Goal: Task Accomplishment & Management: Use online tool/utility

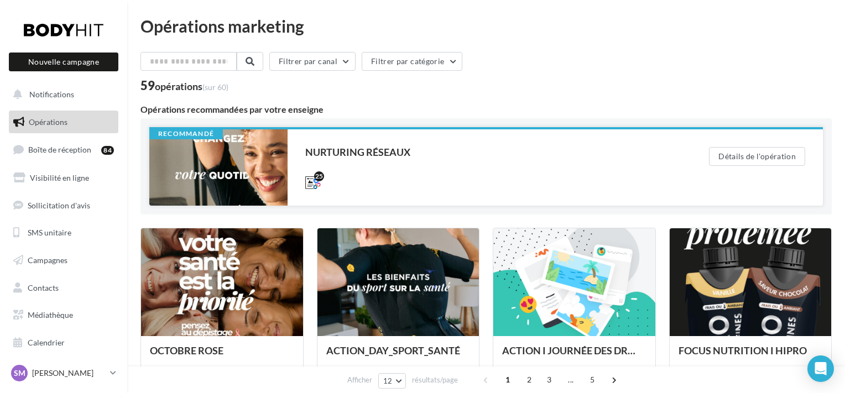
click at [227, 170] on div at bounding box center [218, 167] width 138 height 76
click at [207, 176] on div at bounding box center [218, 167] width 138 height 76
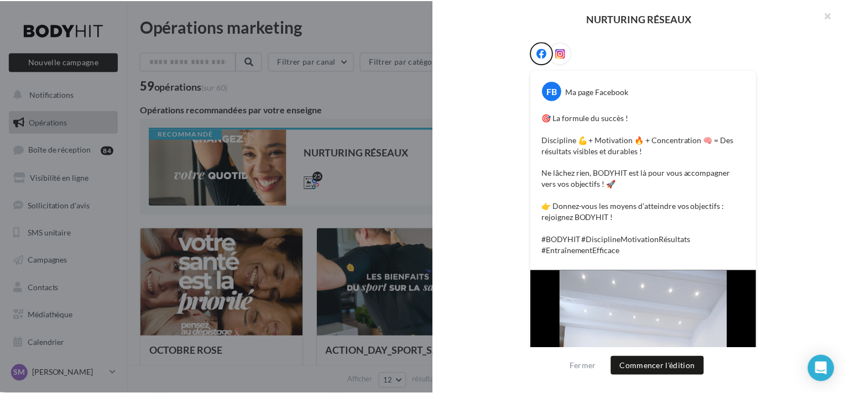
scroll to position [403, 0]
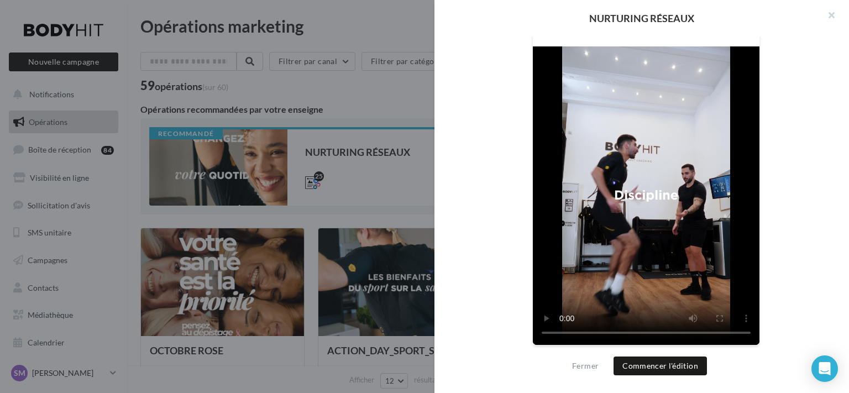
click at [374, 149] on div at bounding box center [424, 196] width 849 height 393
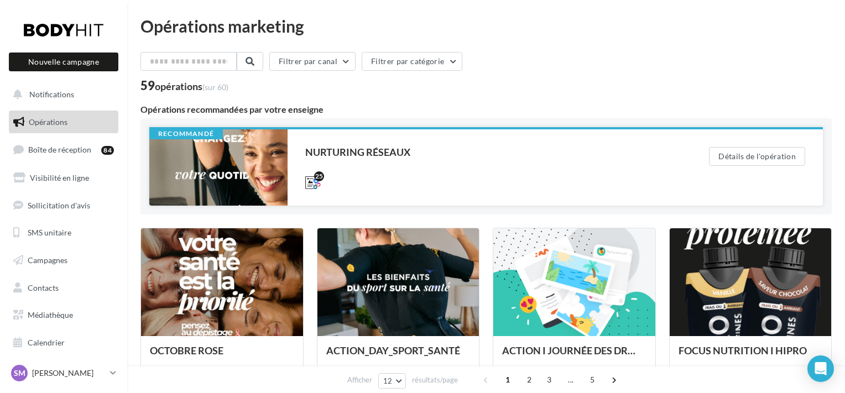
click at [210, 158] on div at bounding box center [218, 167] width 138 height 76
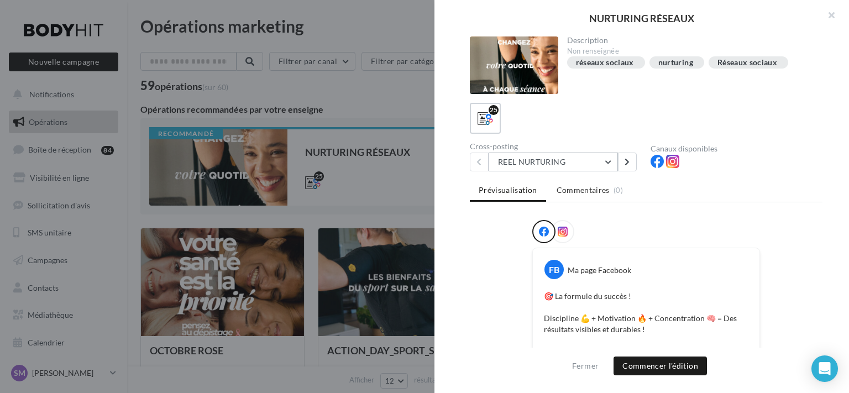
click at [583, 168] on button "REEL NURTURING" at bounding box center [553, 162] width 129 height 19
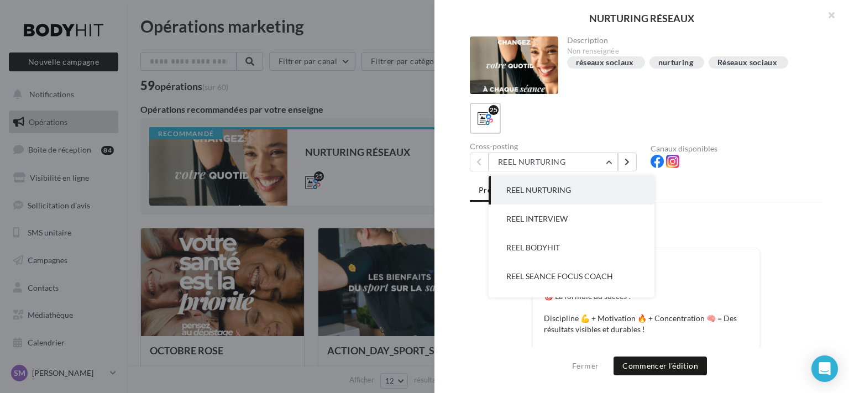
click at [404, 202] on div at bounding box center [424, 196] width 849 height 393
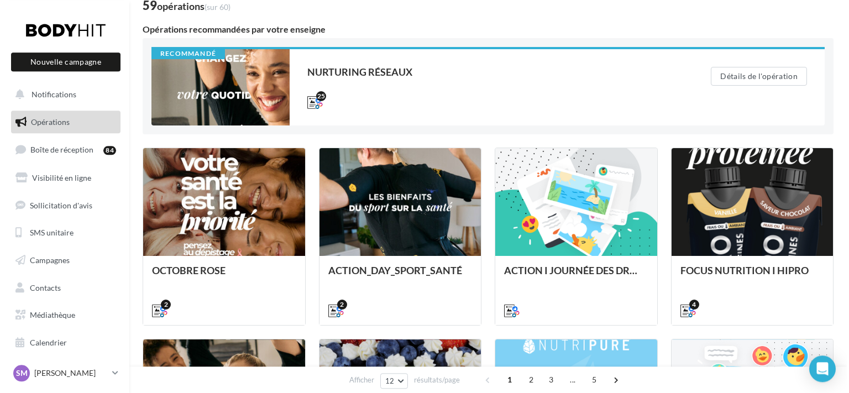
scroll to position [84, 0]
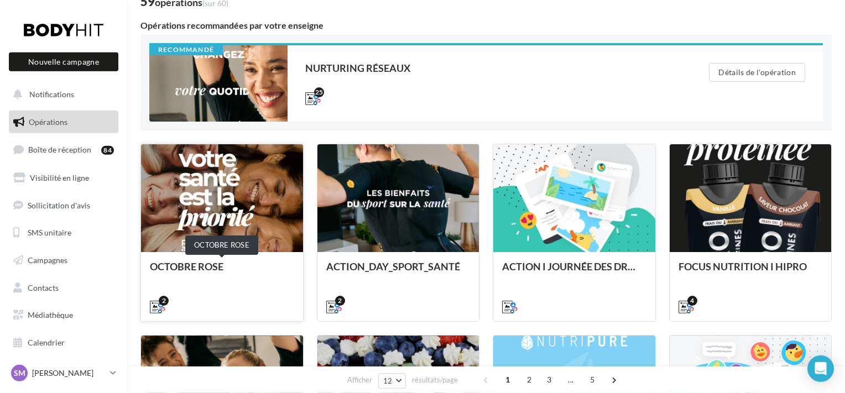
click at [244, 263] on div "OCTOBRE ROSE" at bounding box center [222, 272] width 144 height 22
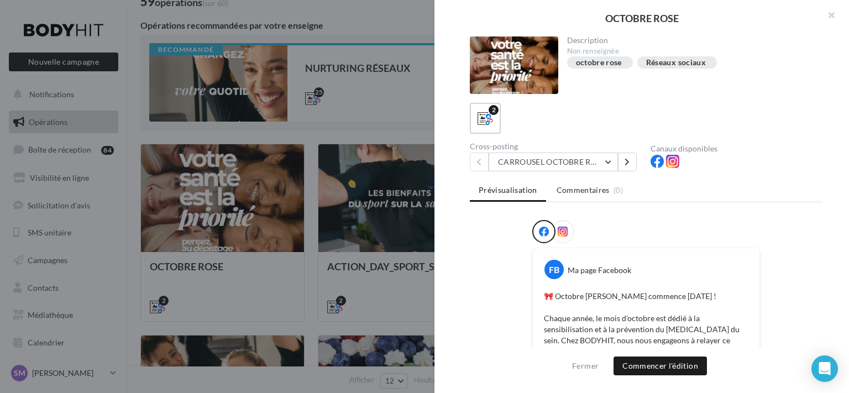
click at [565, 225] on div at bounding box center [562, 231] width 23 height 23
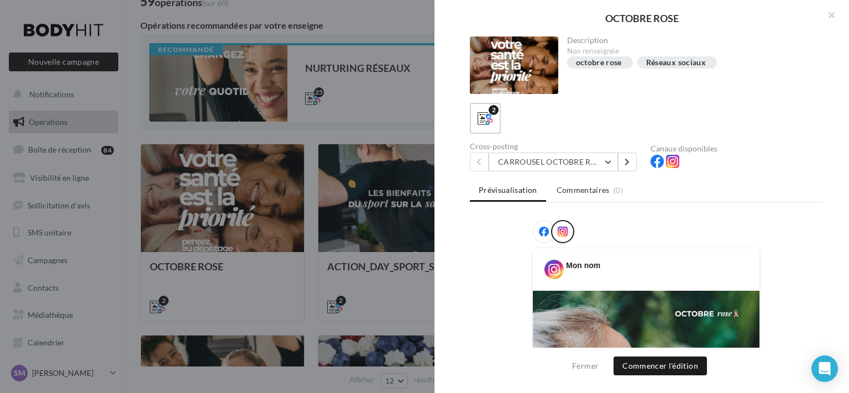
scroll to position [303, 0]
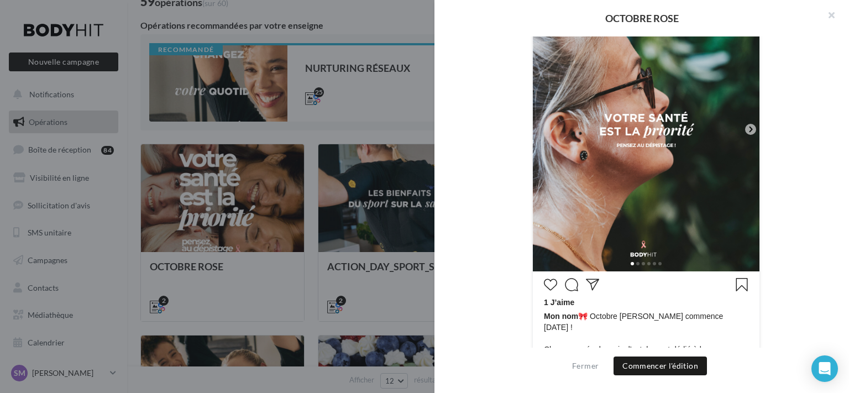
click at [747, 126] on icon at bounding box center [751, 129] width 10 height 10
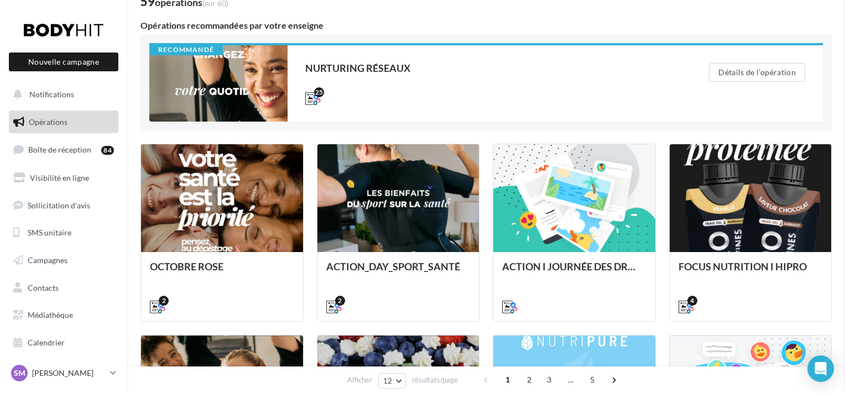
click at [749, 250] on div at bounding box center [751, 198] width 162 height 109
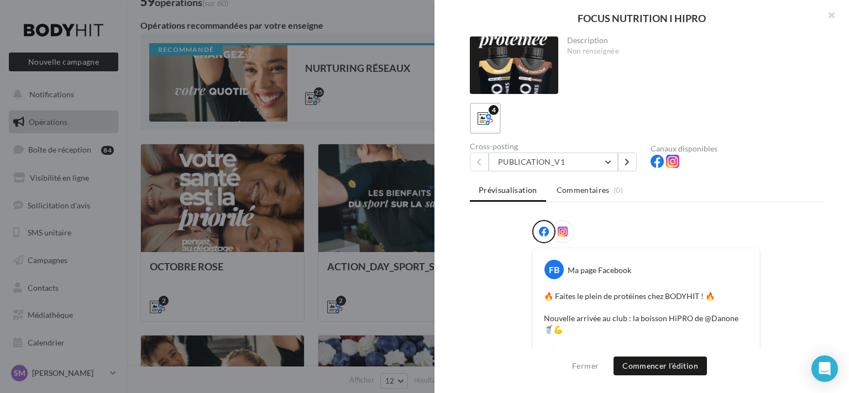
click at [357, 165] on div at bounding box center [424, 196] width 849 height 393
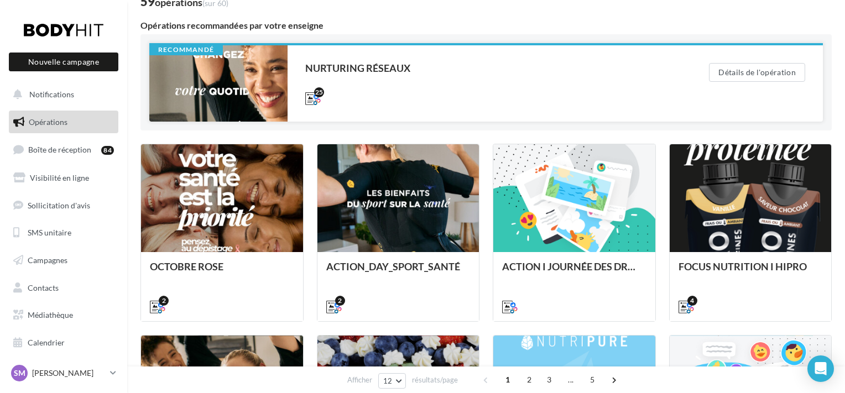
click at [203, 77] on div at bounding box center [218, 83] width 138 height 76
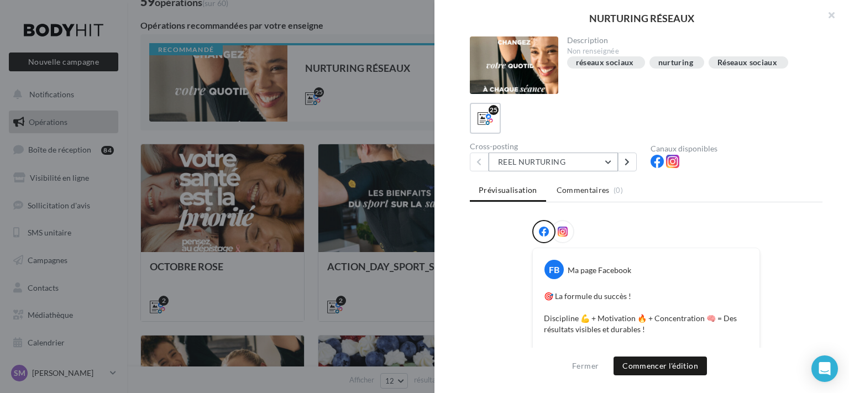
click at [586, 154] on button "REEL NURTURING" at bounding box center [553, 162] width 129 height 19
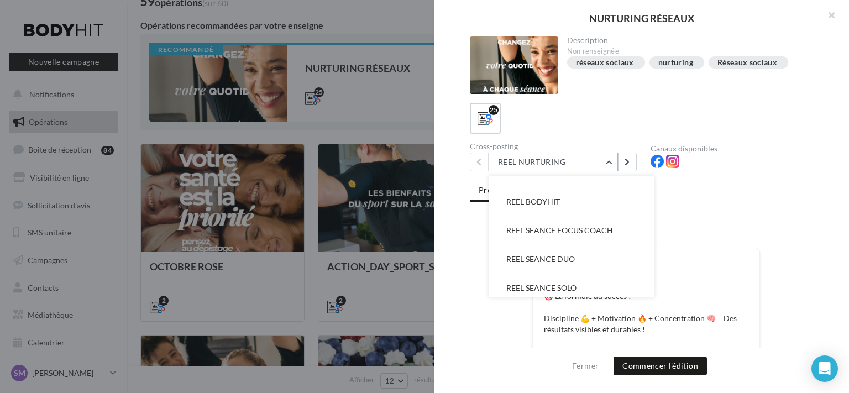
scroll to position [51, 0]
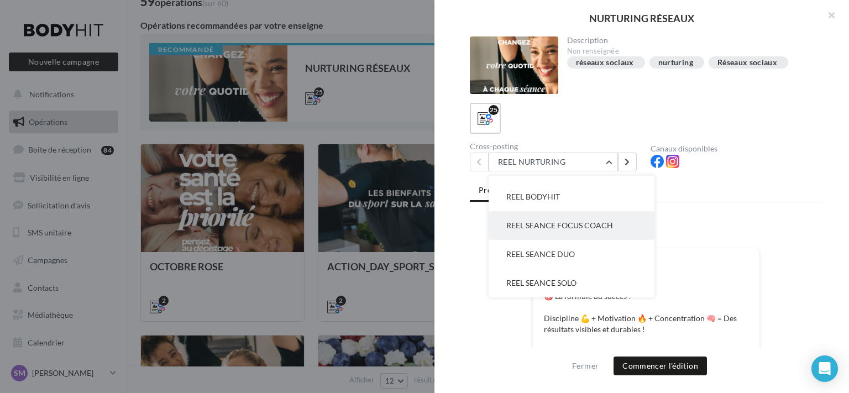
click at [578, 227] on span "REEL SEANCE FOCUS COACH" at bounding box center [560, 225] width 107 height 9
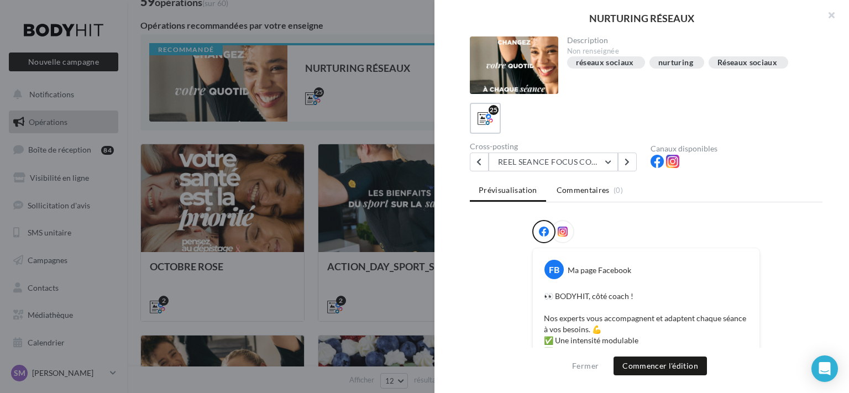
scroll to position [98, 0]
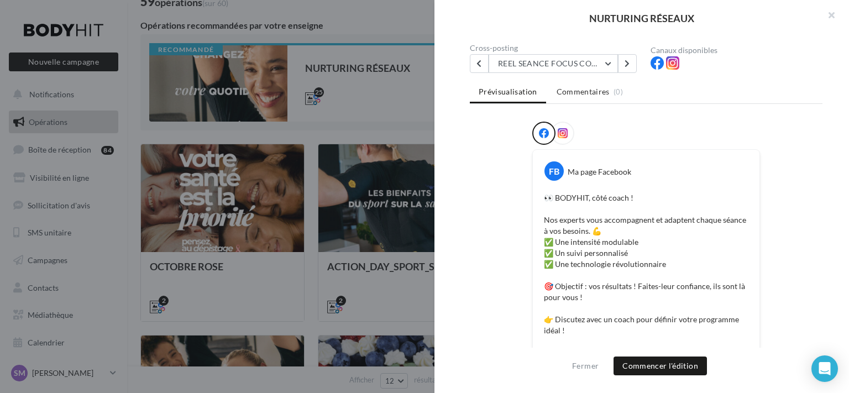
click at [564, 135] on icon at bounding box center [563, 133] width 10 height 10
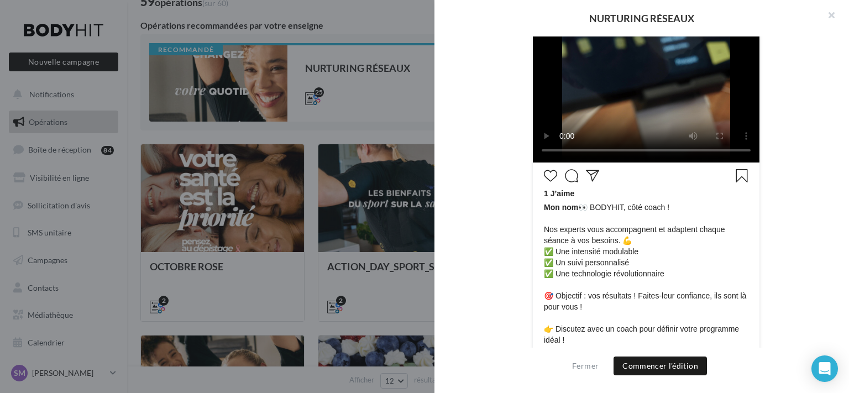
scroll to position [505, 0]
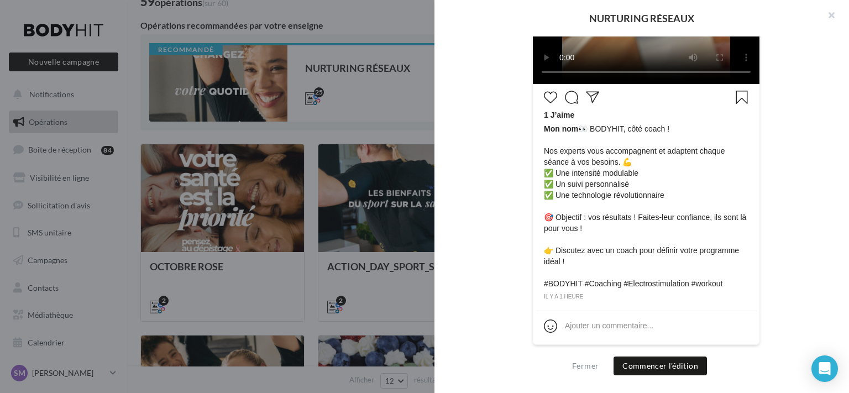
click at [786, 174] on div "Mon nom 1 J’aime Mon nom 👀 BODYHIT, côté coach ! Nos experts vous accompagnent …" at bounding box center [646, 37] width 353 height 645
click at [395, 121] on div at bounding box center [424, 196] width 849 height 393
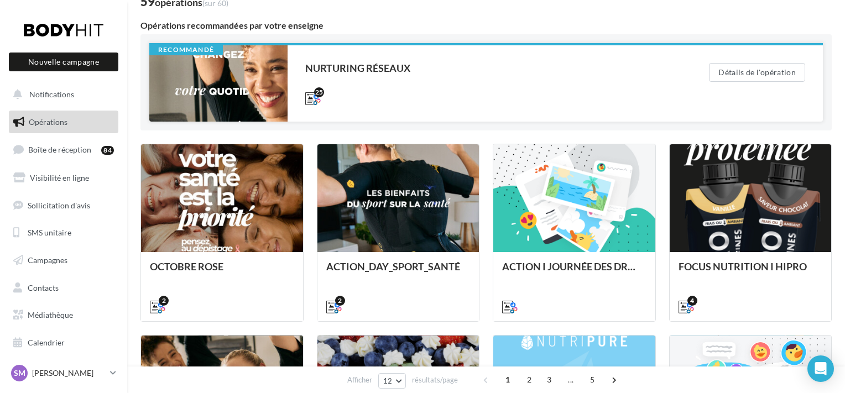
click at [269, 85] on div at bounding box center [218, 83] width 138 height 76
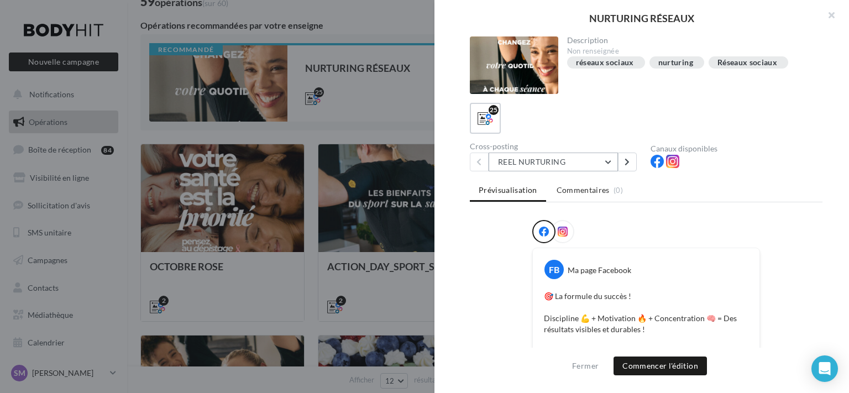
click at [526, 159] on button "REEL NURTURING" at bounding box center [553, 162] width 129 height 19
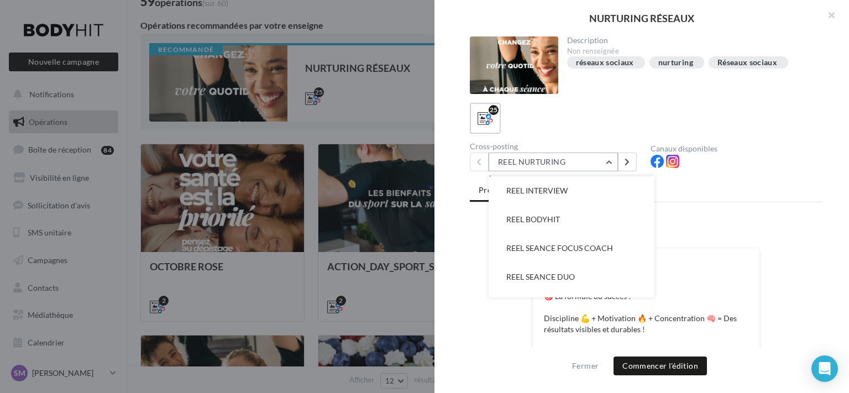
scroll to position [0, 0]
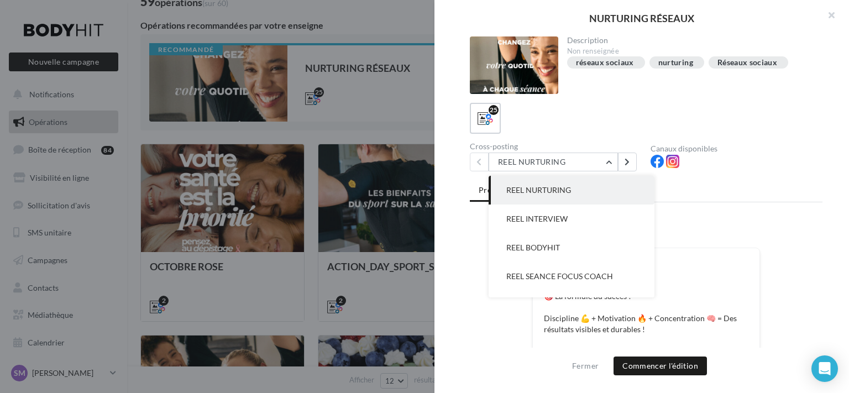
click at [602, 184] on button "REEL NURTURING" at bounding box center [572, 190] width 166 height 29
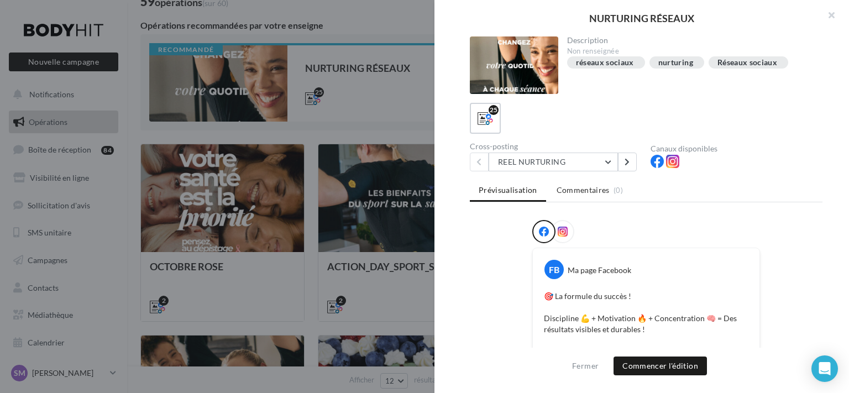
click at [559, 222] on div at bounding box center [562, 231] width 23 height 23
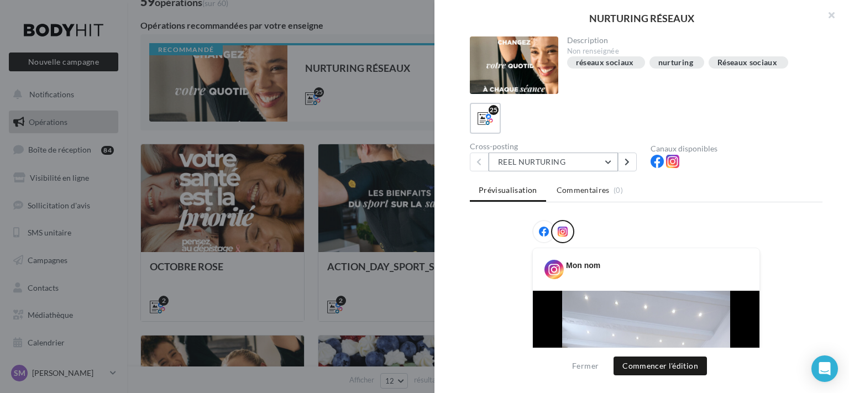
click at [586, 165] on button "REEL NURTURING" at bounding box center [553, 162] width 129 height 19
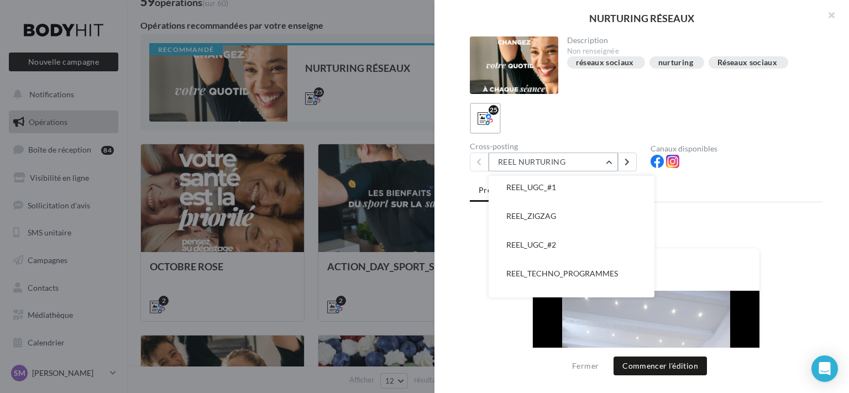
scroll to position [362, 0]
click at [569, 218] on button "REEL_ZIGZAG" at bounding box center [572, 213] width 166 height 29
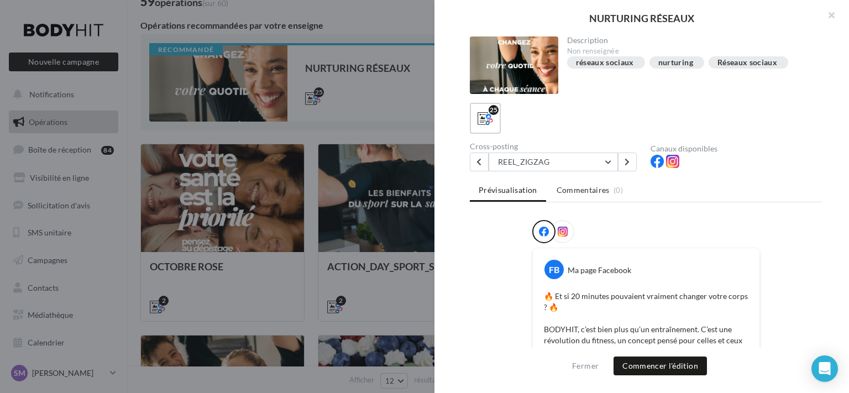
click at [569, 231] on div at bounding box center [562, 231] width 23 height 23
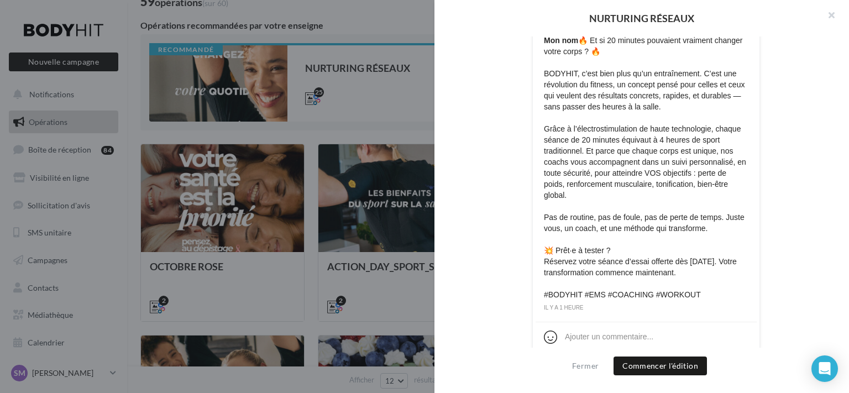
scroll to position [0, 0]
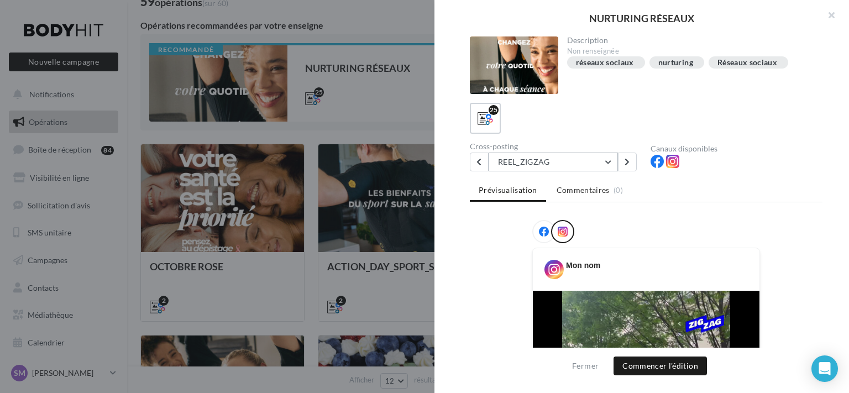
click at [570, 168] on button "REEL_ZIGZAG" at bounding box center [553, 162] width 129 height 19
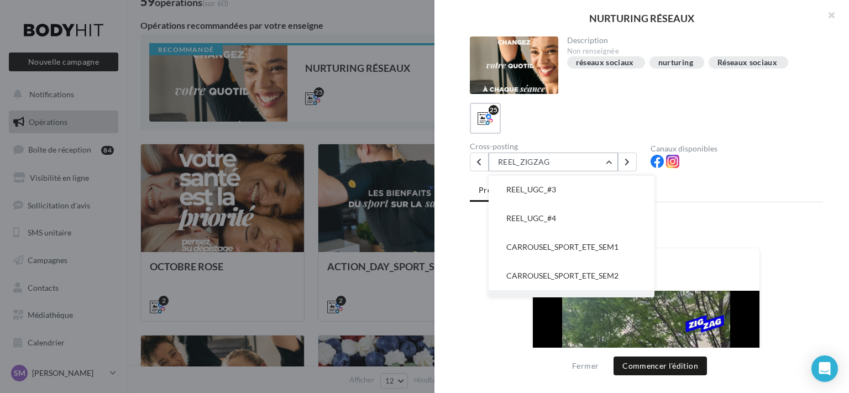
scroll to position [498, 0]
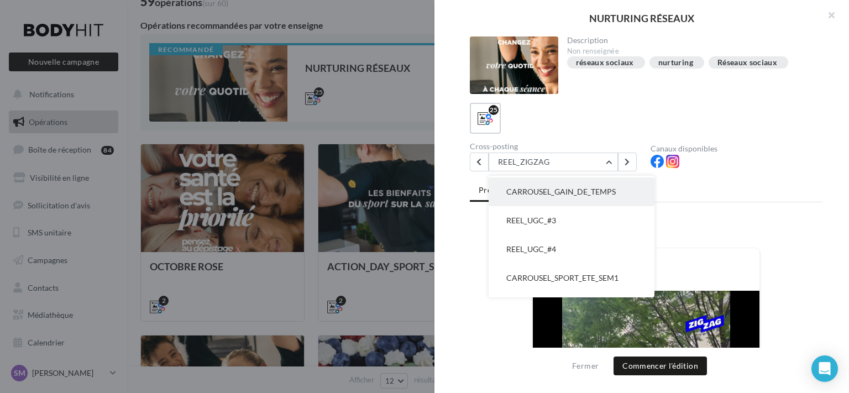
click at [584, 199] on button "CARROUSEL_GAIN_DE_TEMPS" at bounding box center [572, 192] width 166 height 29
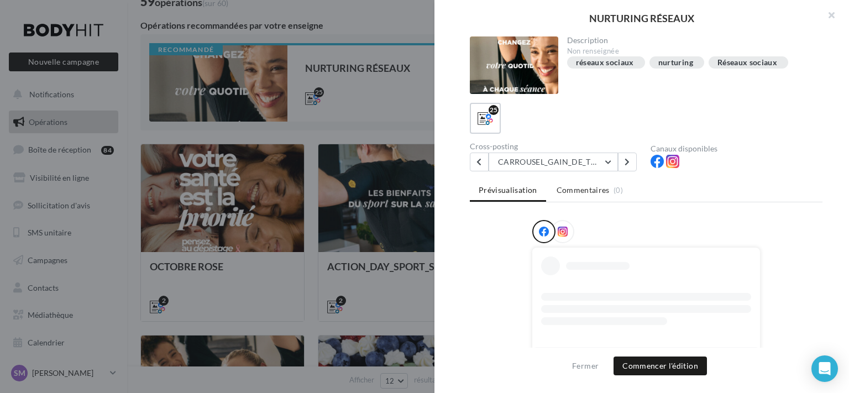
click at [561, 236] on span at bounding box center [563, 232] width 10 height 11
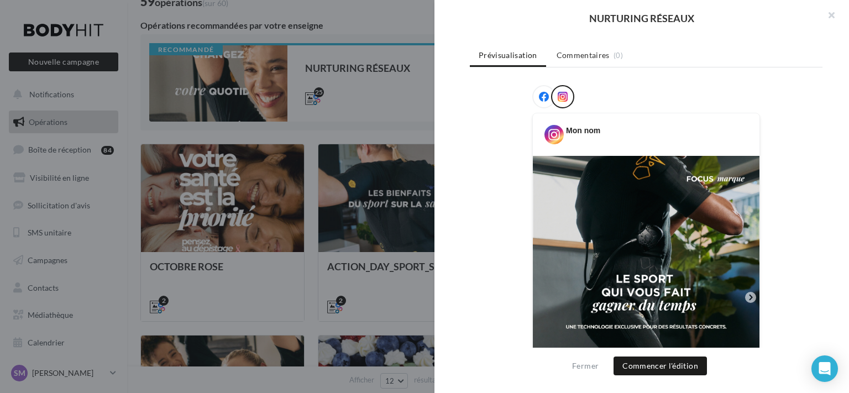
scroll to position [0, 0]
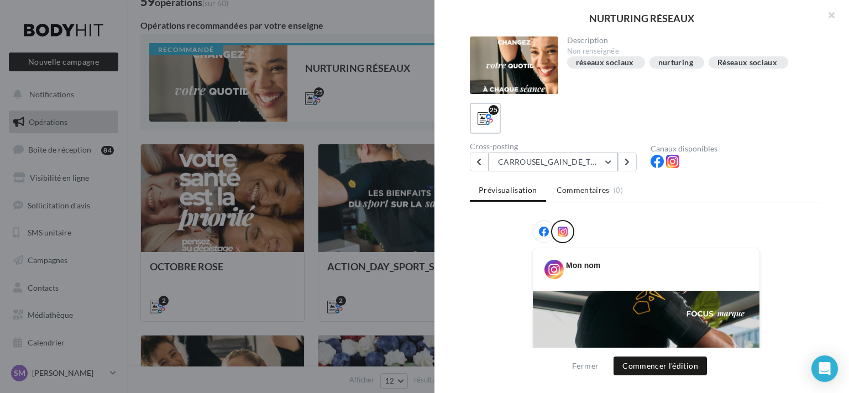
click at [561, 163] on button "CARROUSEL_GAIN_DE_TEMPS" at bounding box center [553, 162] width 129 height 19
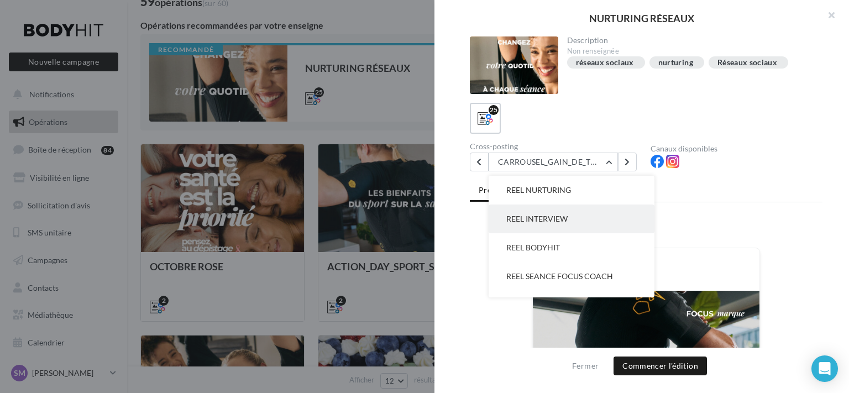
click at [567, 217] on span "REEL INTERVIEW" at bounding box center [537, 218] width 61 height 9
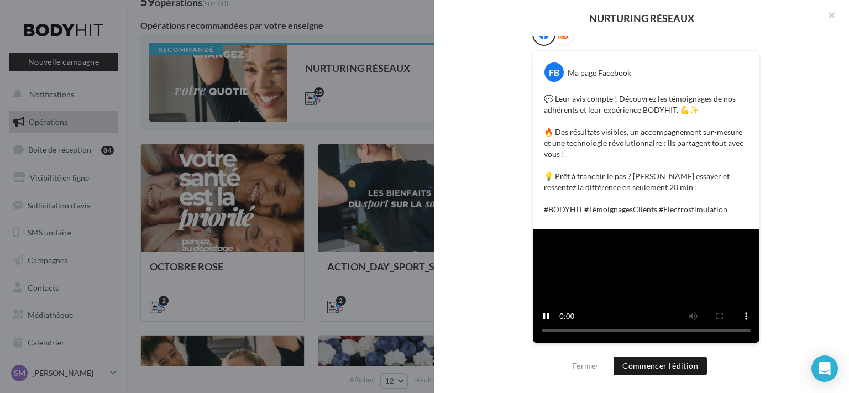
scroll to position [380, 0]
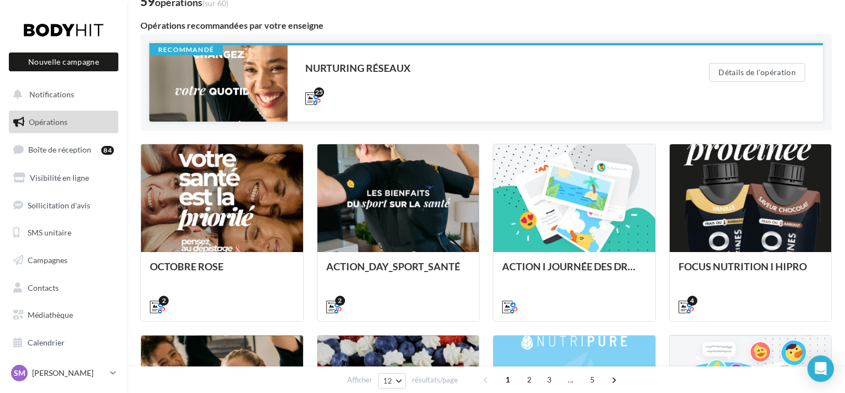
click at [265, 70] on div at bounding box center [218, 83] width 138 height 76
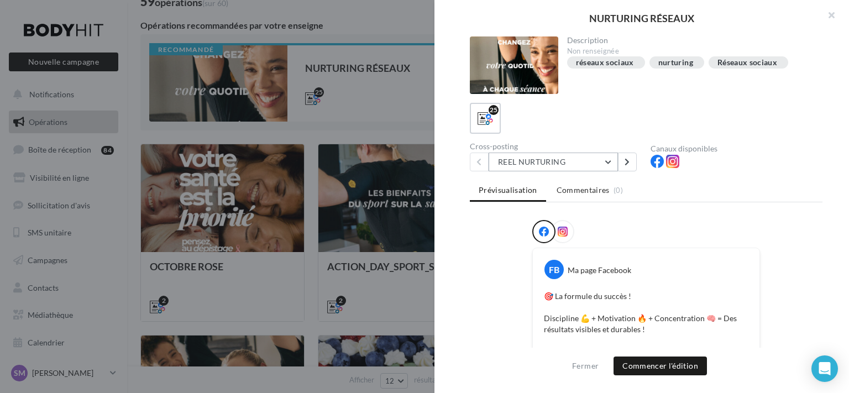
click at [562, 156] on button "REEL NURTURING" at bounding box center [553, 162] width 129 height 19
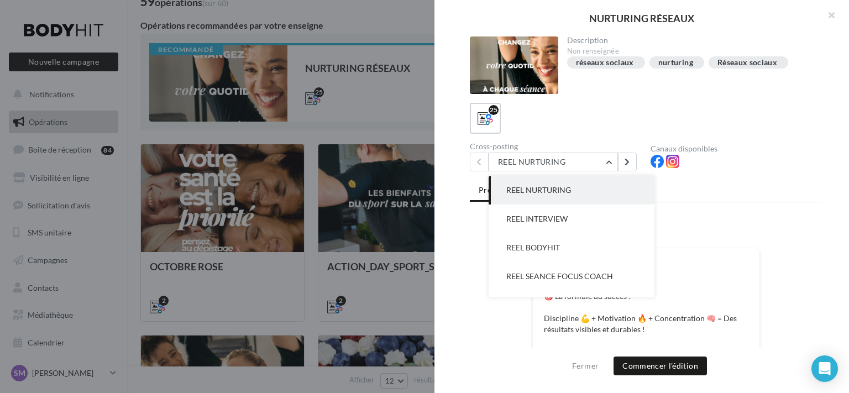
drag, startPoint x: 655, startPoint y: 184, endPoint x: 654, endPoint y: 195, distance: 11.1
click at [654, 195] on div "Description Non renseignée réseaux sociaux nurturing Réseaux sociaux 25 Cross-p…" at bounding box center [647, 197] width 424 height 321
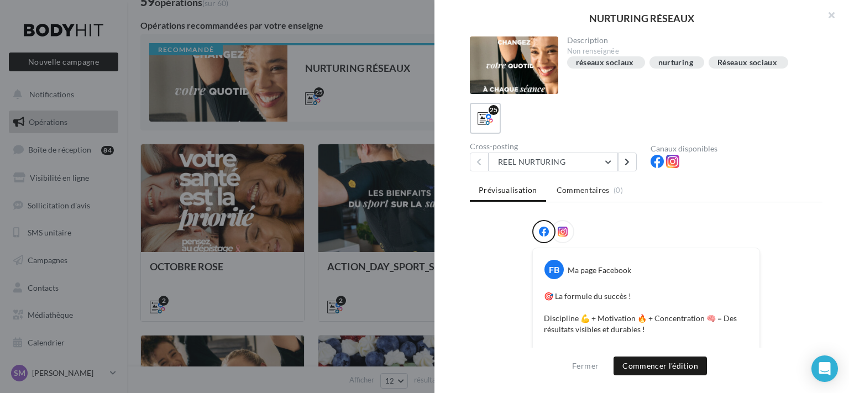
click at [676, 196] on ul "Prévisualisation Commentaires (0)" at bounding box center [646, 191] width 353 height 22
click at [605, 160] on button "REEL NURTURING" at bounding box center [553, 162] width 129 height 19
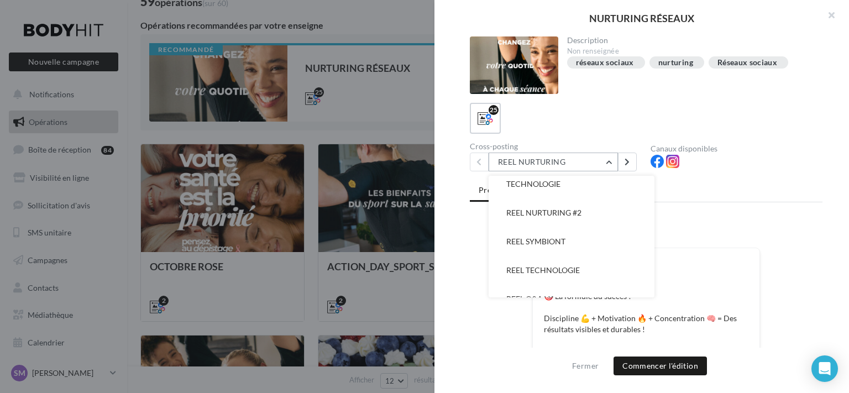
scroll to position [197, 0]
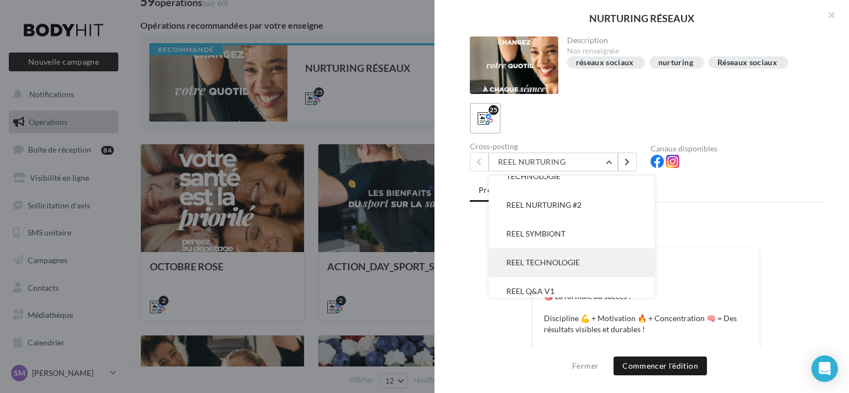
click at [581, 255] on button "REEL TECHNOLOGIE" at bounding box center [572, 262] width 166 height 29
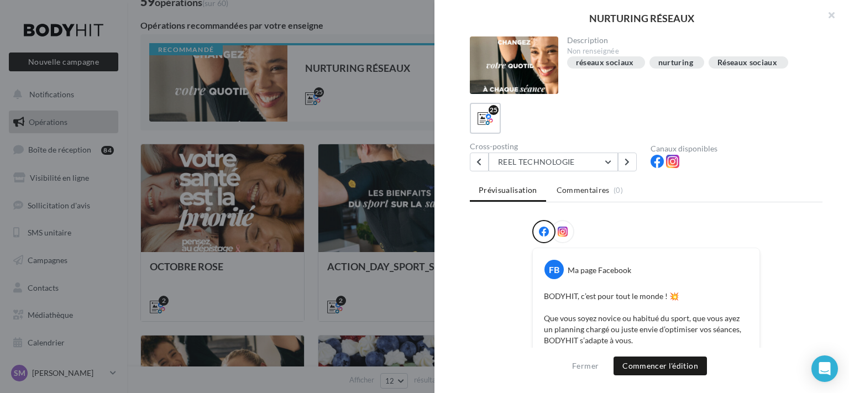
click at [564, 227] on icon at bounding box center [563, 232] width 10 height 10
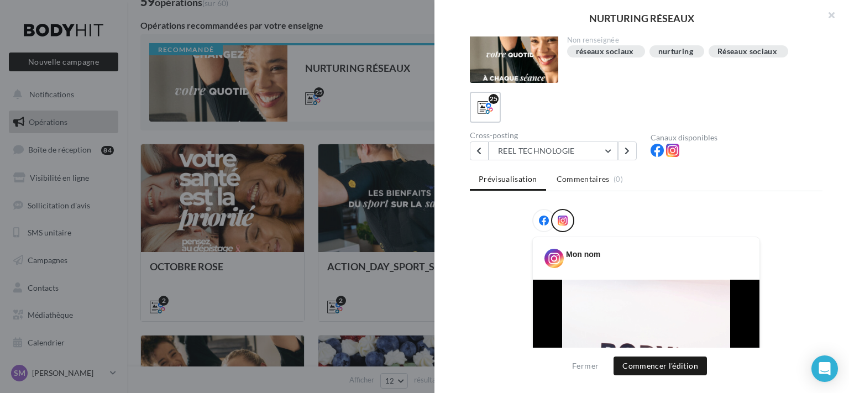
scroll to position [0, 0]
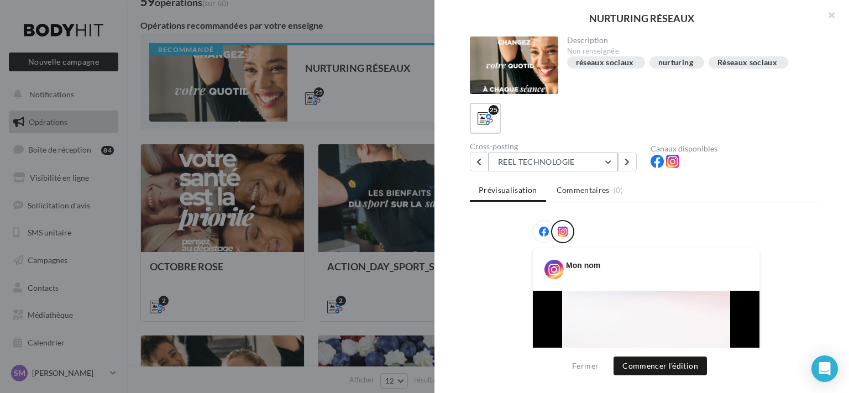
click at [581, 158] on button "REEL TECHNOLOGIE" at bounding box center [553, 162] width 129 height 19
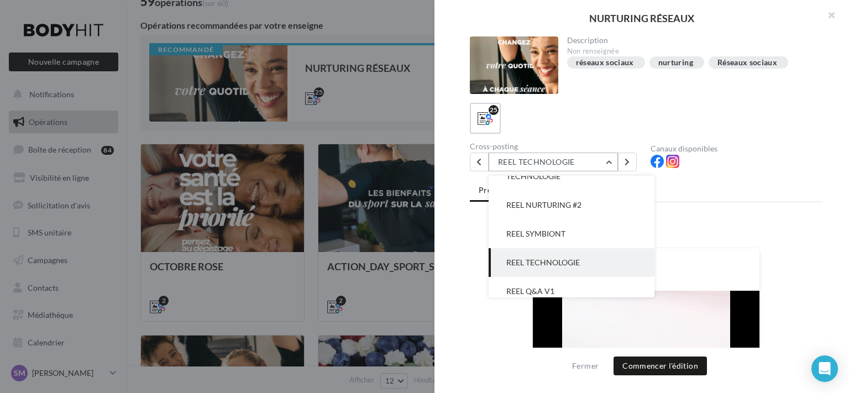
scroll to position [230, 0]
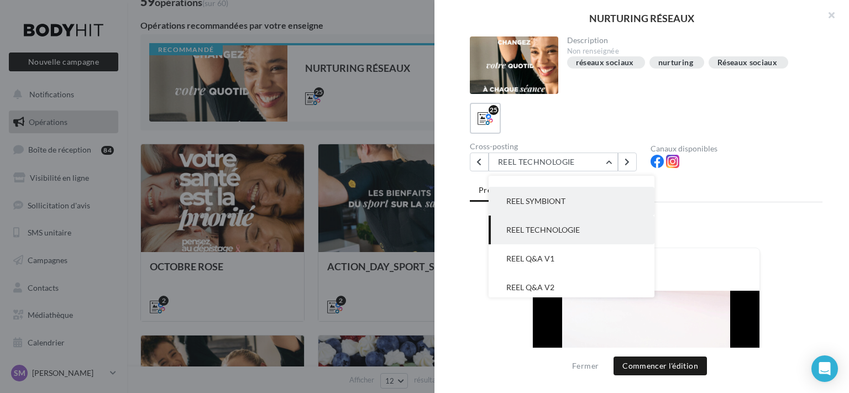
click at [566, 200] on button "REEL SYMBIONT" at bounding box center [572, 201] width 166 height 29
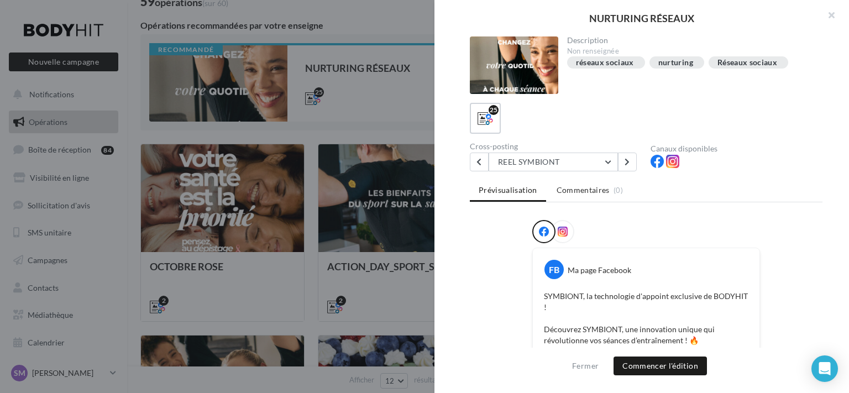
scroll to position [303, 0]
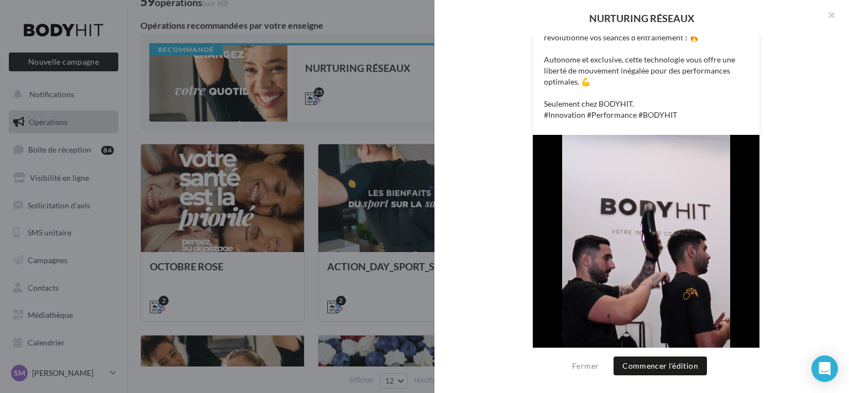
click at [317, 82] on div at bounding box center [424, 196] width 849 height 393
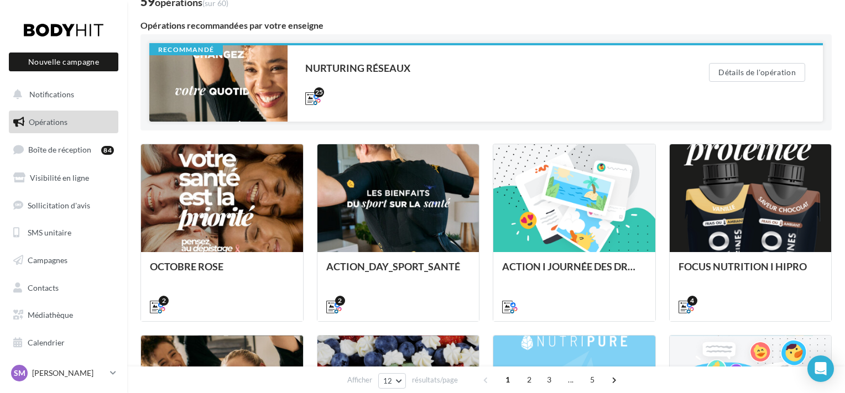
click at [266, 93] on div at bounding box center [218, 83] width 138 height 76
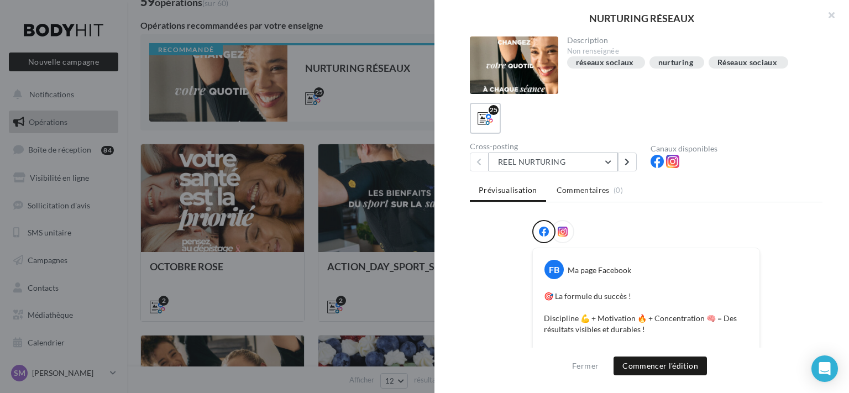
click at [567, 160] on button "REEL NURTURING" at bounding box center [553, 162] width 129 height 19
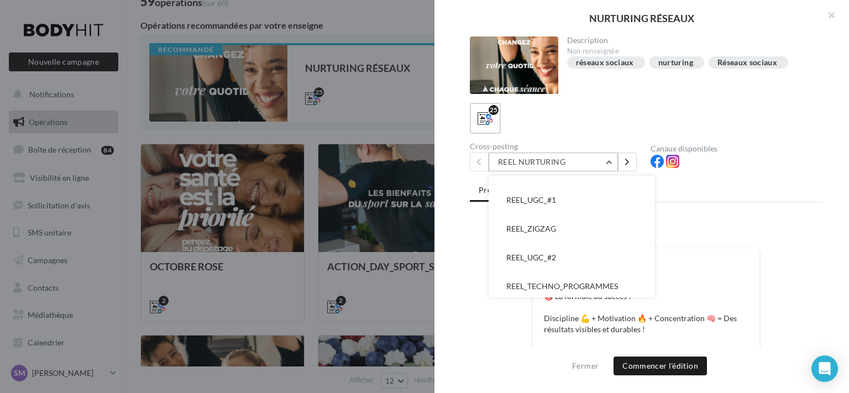
scroll to position [362, 0]
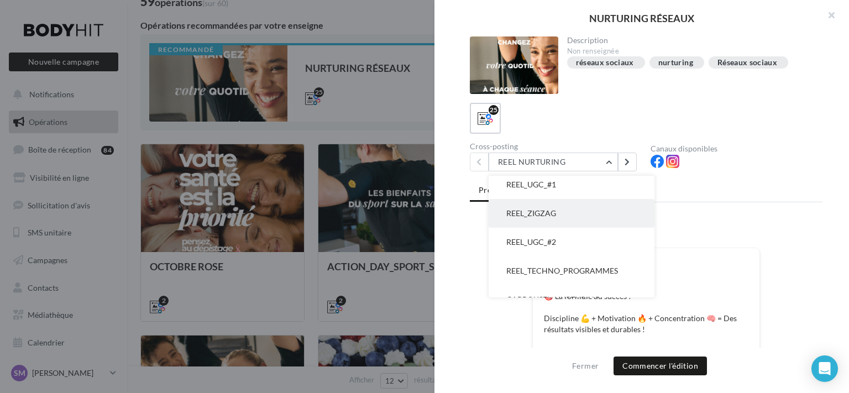
click at [595, 218] on button "REEL_ZIGZAG" at bounding box center [572, 213] width 166 height 29
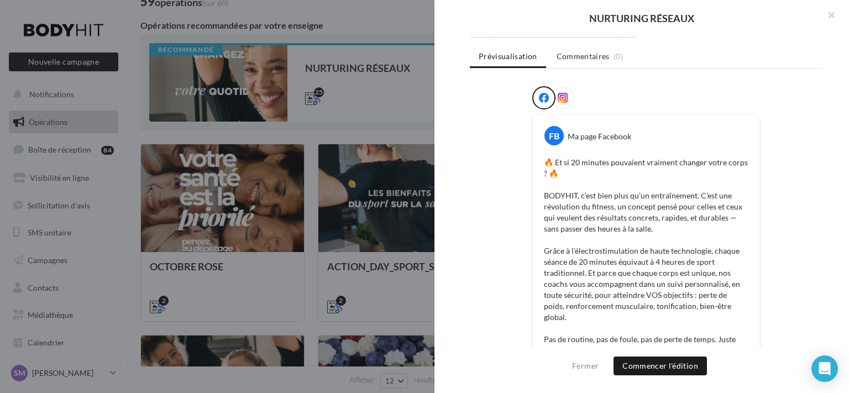
scroll to position [0, 0]
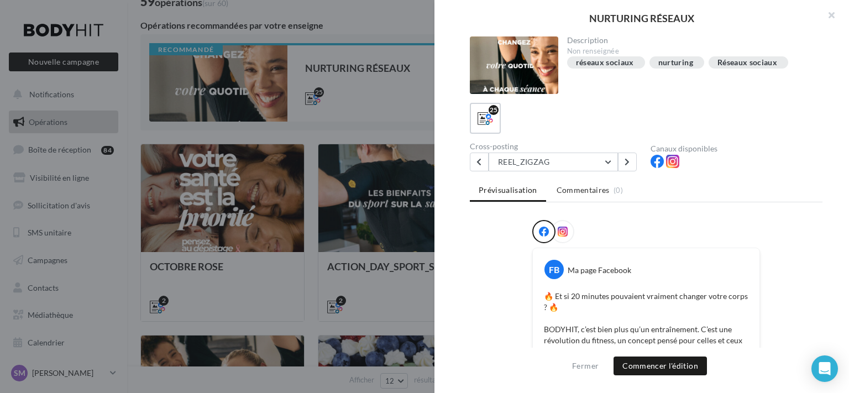
click at [564, 223] on div at bounding box center [562, 231] width 23 height 23
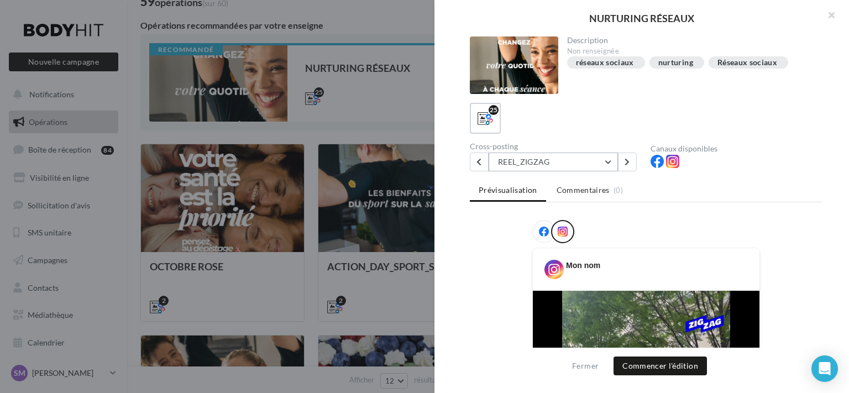
click at [539, 164] on button "REEL_ZIGZAG" at bounding box center [553, 162] width 129 height 19
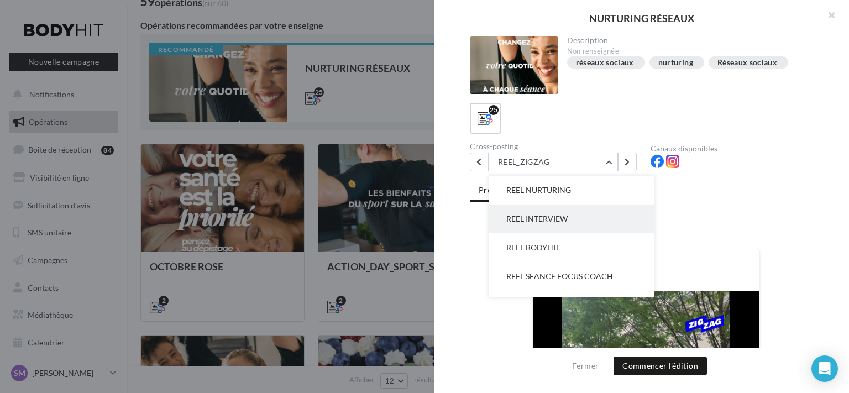
click at [562, 211] on button "REEL INTERVIEW" at bounding box center [572, 219] width 166 height 29
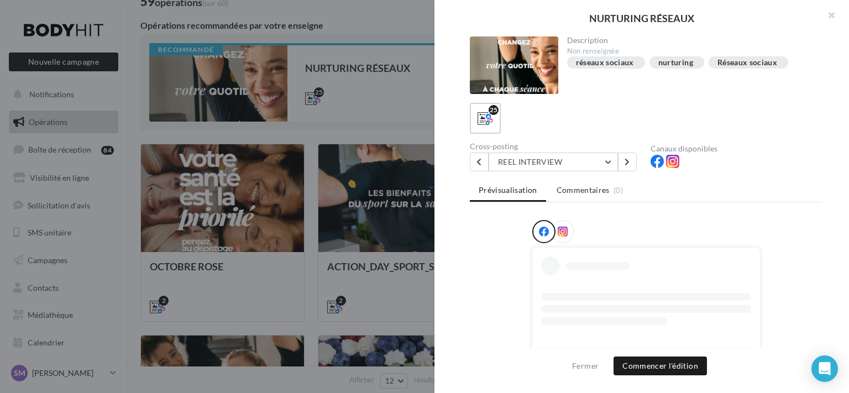
click at [565, 223] on div at bounding box center [562, 231] width 23 height 23
click at [552, 231] on div at bounding box center [562, 231] width 23 height 23
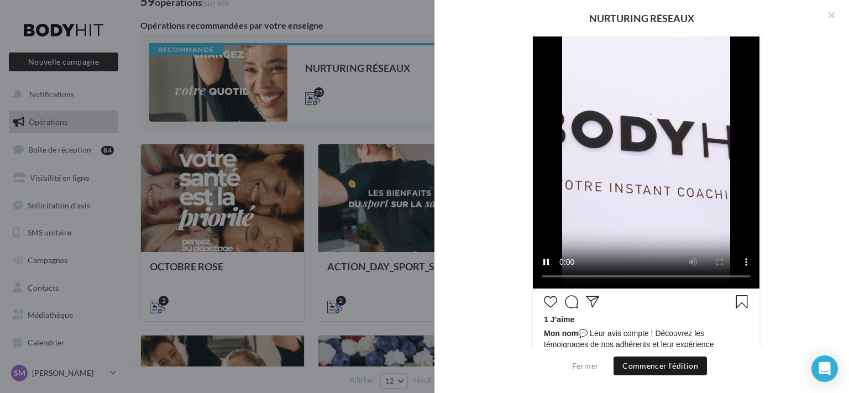
scroll to position [303, 0]
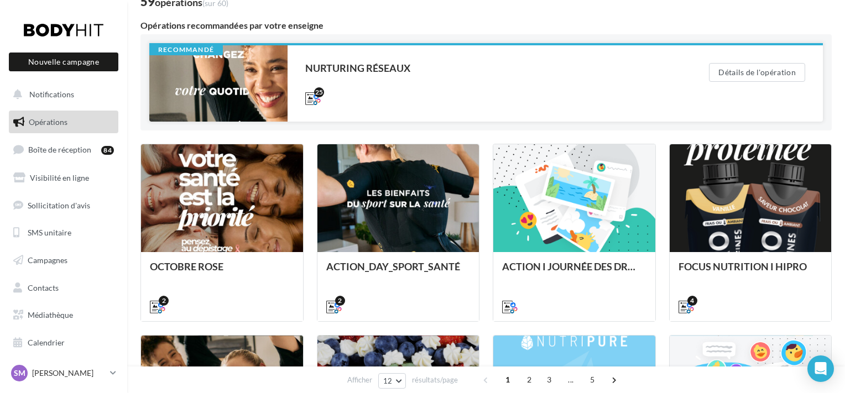
click at [254, 102] on div at bounding box center [218, 83] width 138 height 76
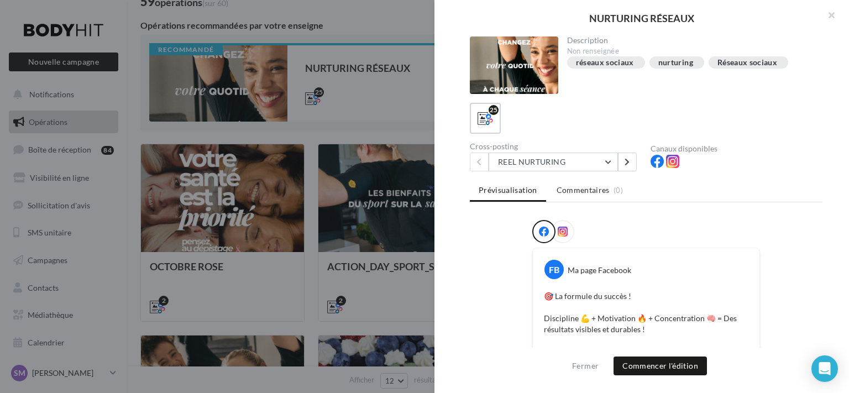
click at [561, 230] on icon at bounding box center [563, 232] width 10 height 10
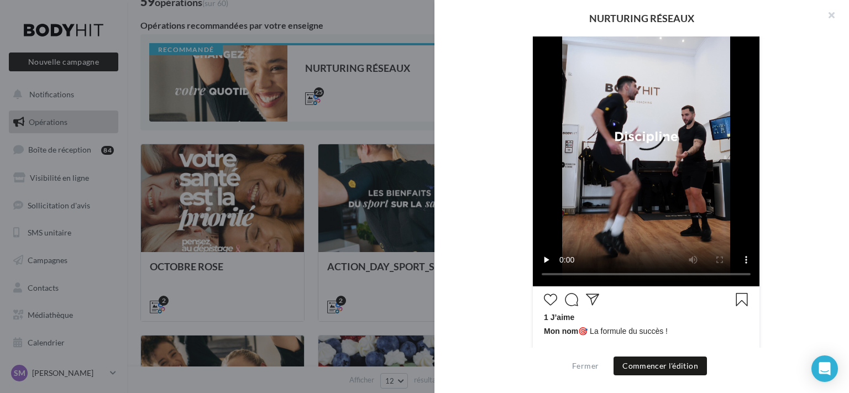
scroll to position [0, 0]
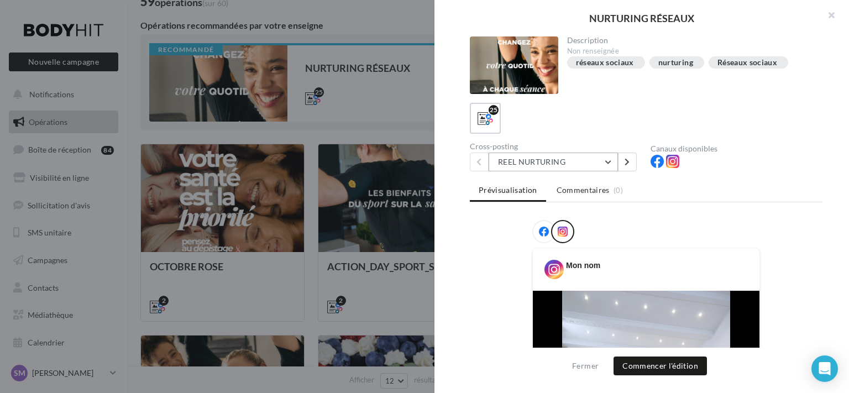
click at [592, 162] on button "REEL NURTURING" at bounding box center [553, 162] width 129 height 19
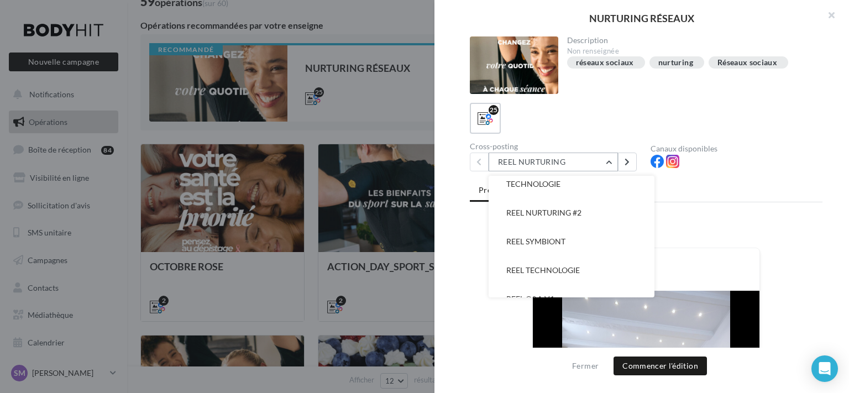
scroll to position [192, 0]
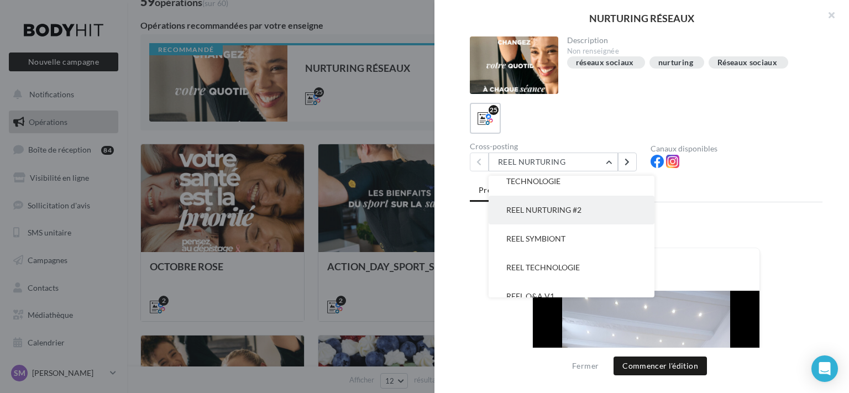
click at [585, 216] on button "REEL NURTURING #2" at bounding box center [572, 210] width 166 height 29
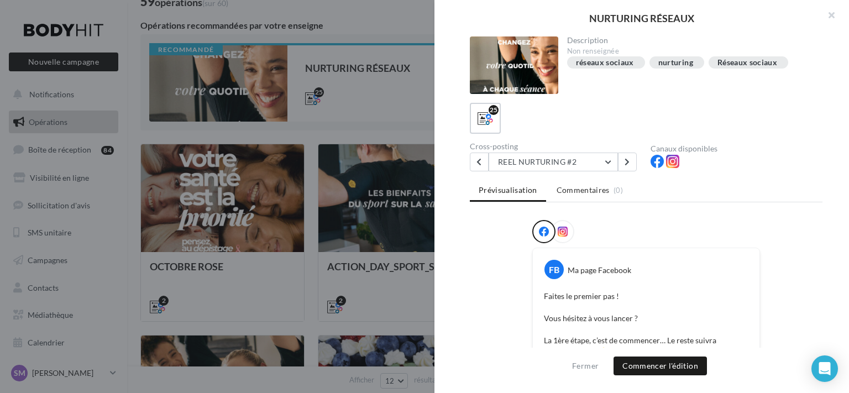
click at [569, 229] on div at bounding box center [562, 231] width 23 height 23
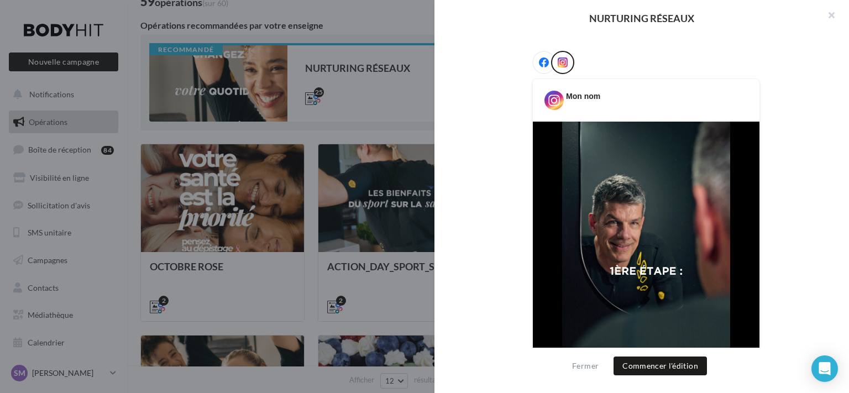
scroll to position [0, 0]
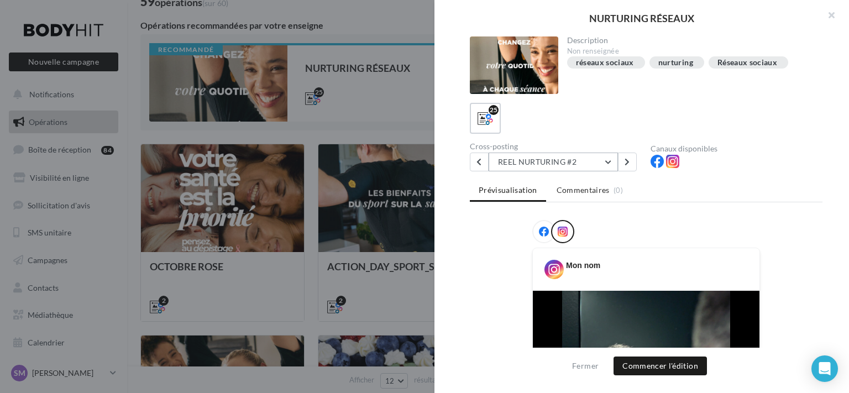
click at [581, 166] on button "REEL NURTURING #2" at bounding box center [553, 162] width 129 height 19
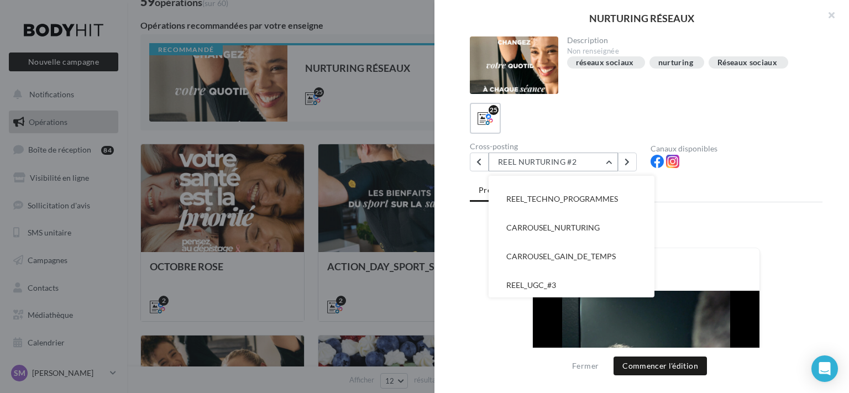
scroll to position [436, 0]
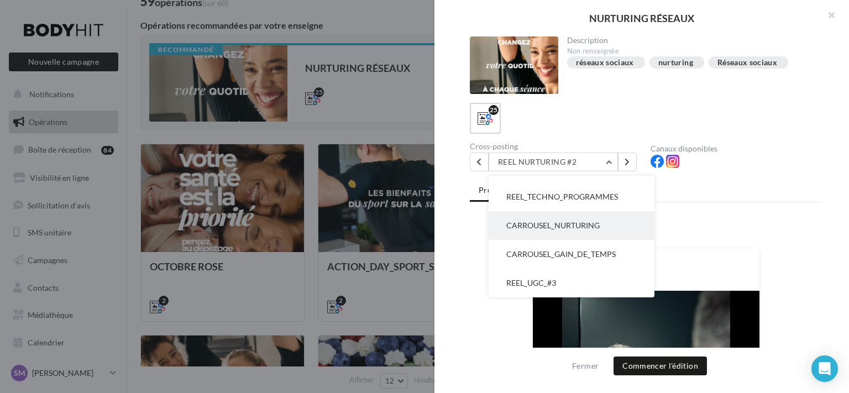
click at [611, 223] on button "CARROUSEL_NURTURING" at bounding box center [572, 225] width 166 height 29
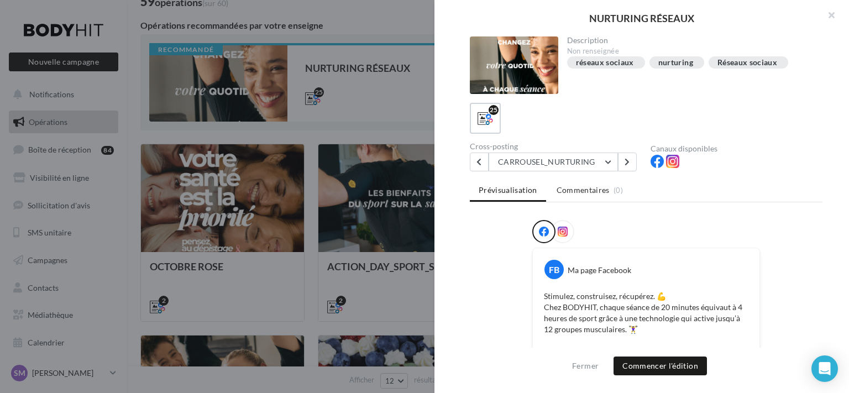
click at [563, 227] on icon at bounding box center [563, 232] width 10 height 10
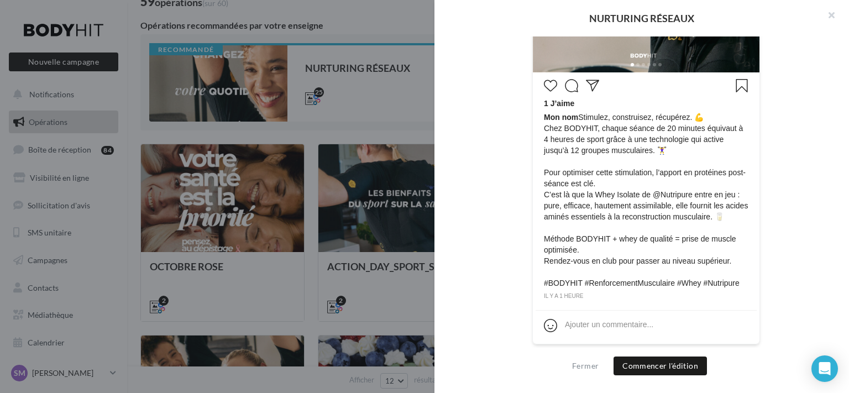
scroll to position [199, 0]
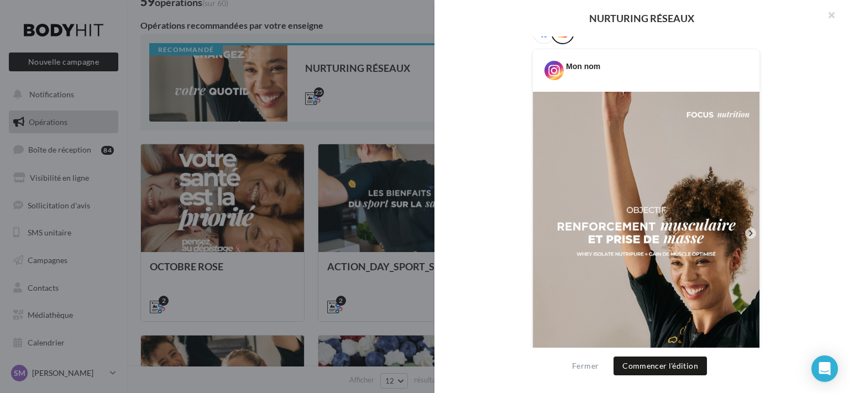
click at [749, 233] on icon at bounding box center [750, 234] width 3 height 6
click at [662, 223] on img at bounding box center [646, 234] width 227 height 284
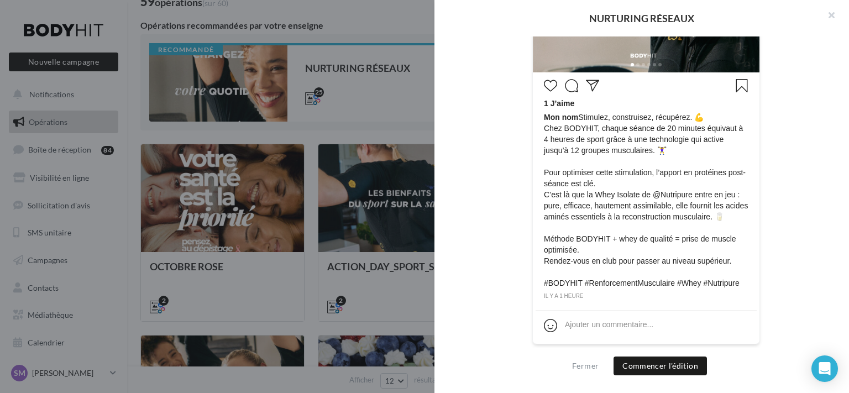
scroll to position [0, 0]
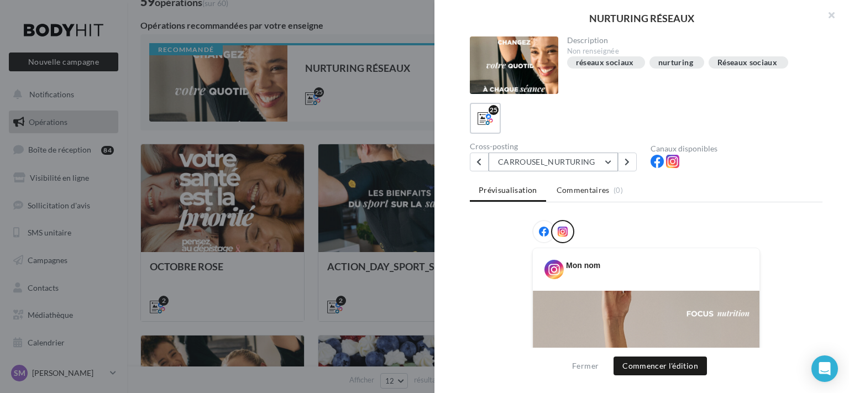
click at [572, 165] on button "CARROUSEL_NURTURING" at bounding box center [553, 162] width 129 height 19
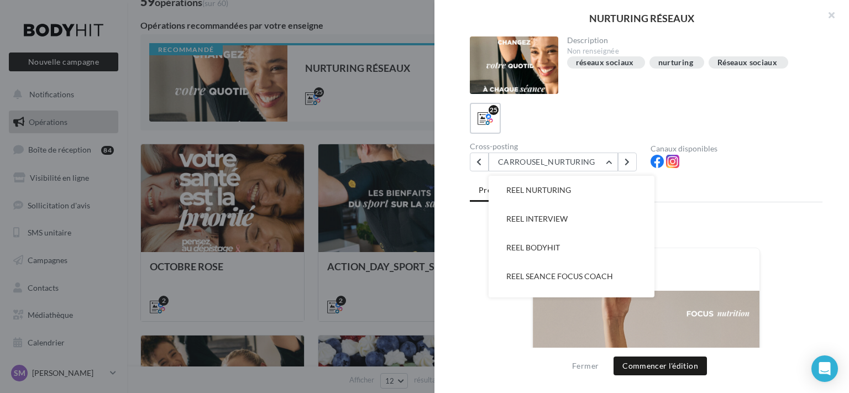
click at [582, 174] on div "Description Non renseignée réseaux sociaux nurturing Réseaux sociaux 25 Cross-p…" at bounding box center [647, 197] width 424 height 321
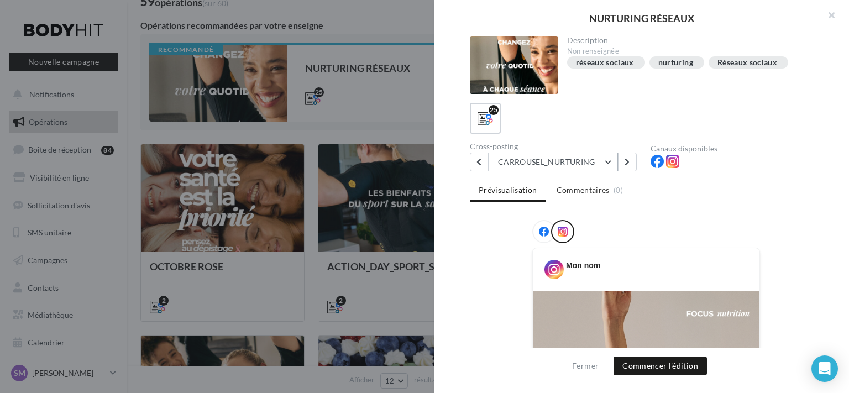
click at [599, 168] on button "CARROUSEL_NURTURING" at bounding box center [553, 162] width 129 height 19
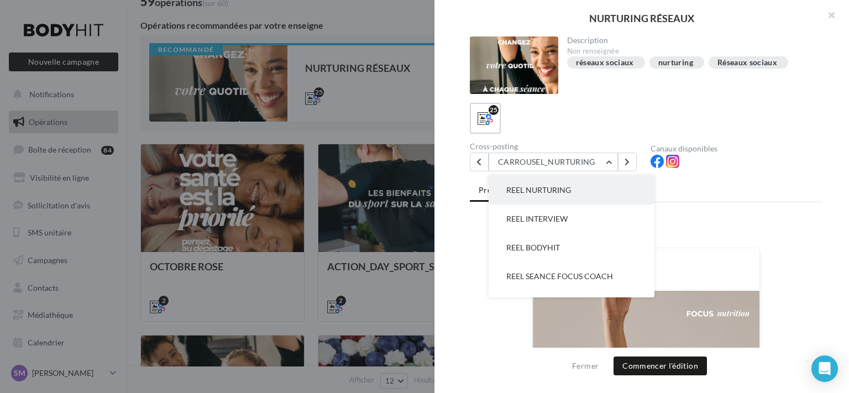
click at [576, 179] on button "REEL NURTURING" at bounding box center [572, 190] width 166 height 29
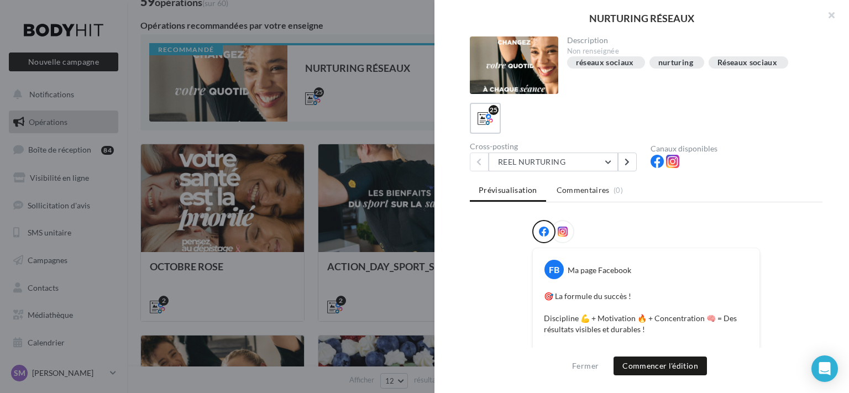
click at [566, 223] on div at bounding box center [562, 231] width 23 height 23
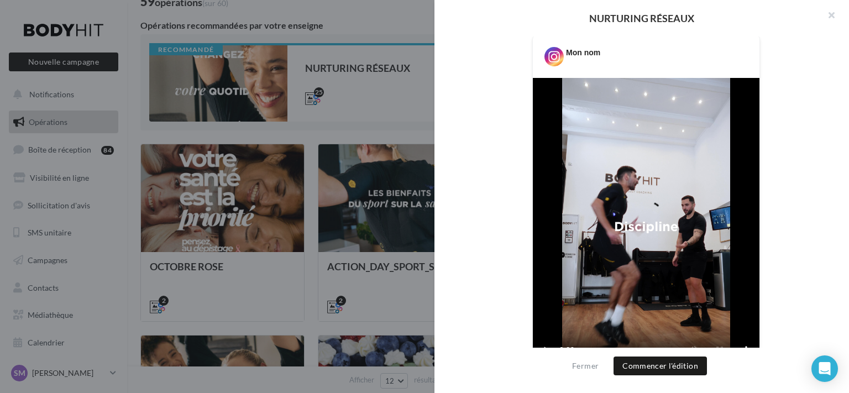
scroll to position [303, 0]
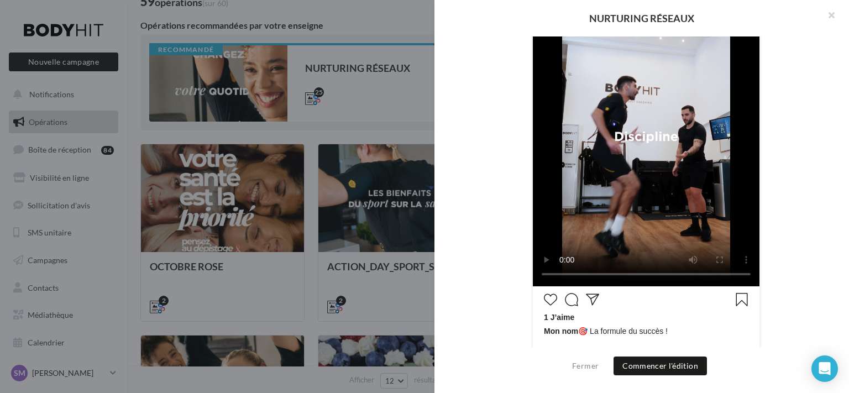
click at [510, 250] on div "Mon nom 1 J’aime Mon nom 🎯 La formule du succès ! Discipline 💪 + Motivation 🔥 +…" at bounding box center [646, 228] width 353 height 623
click at [835, 12] on button "button" at bounding box center [827, 16] width 44 height 33
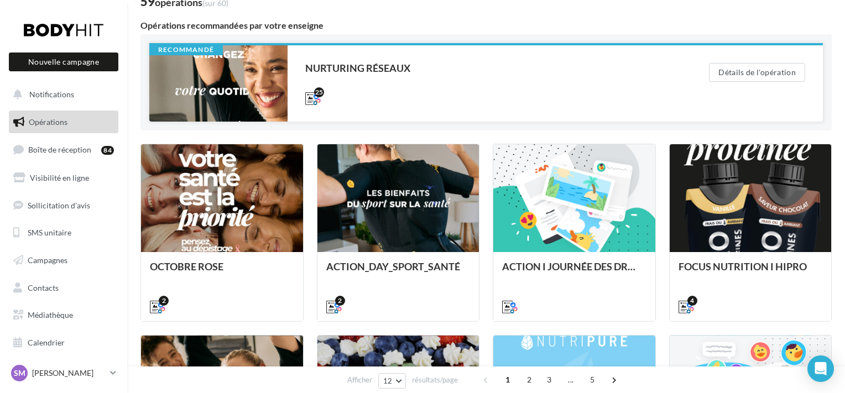
click at [242, 89] on div at bounding box center [218, 83] width 138 height 76
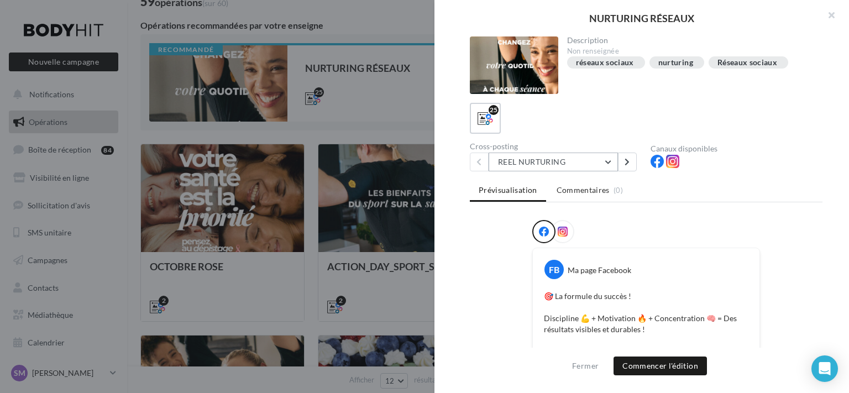
click at [516, 155] on button "REEL NURTURING" at bounding box center [553, 162] width 129 height 19
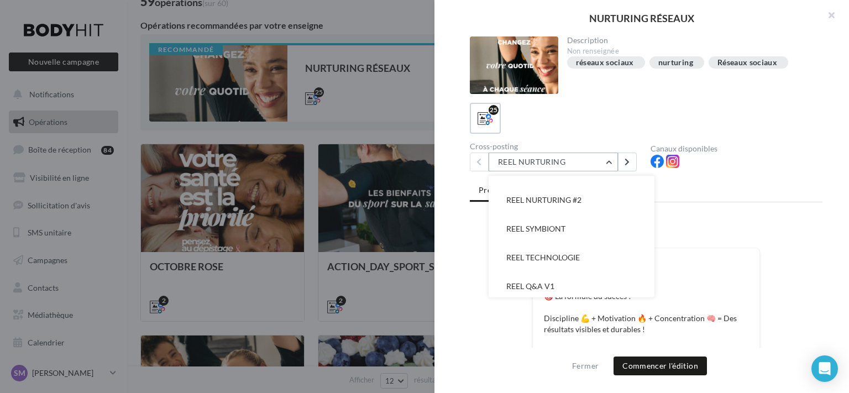
scroll to position [205, 0]
click at [610, 205] on button "REEL NURTURING #2" at bounding box center [572, 197] width 166 height 29
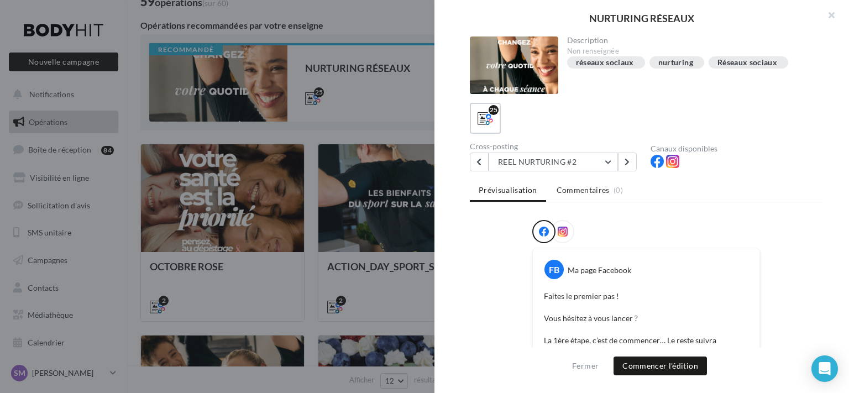
click at [565, 227] on div at bounding box center [562, 231] width 23 height 23
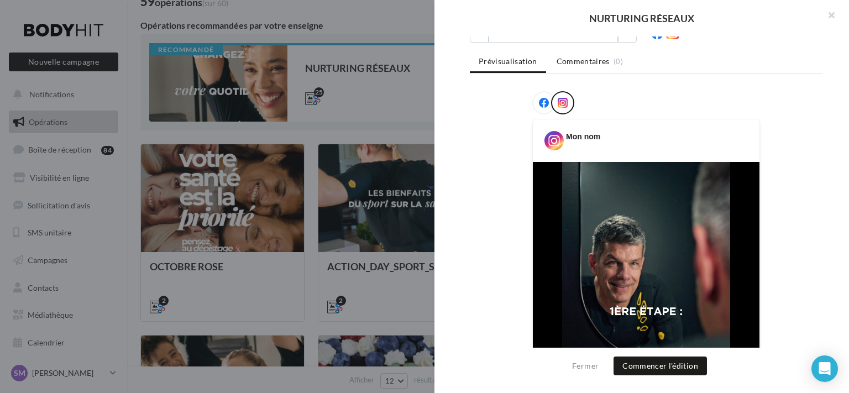
scroll to position [0, 0]
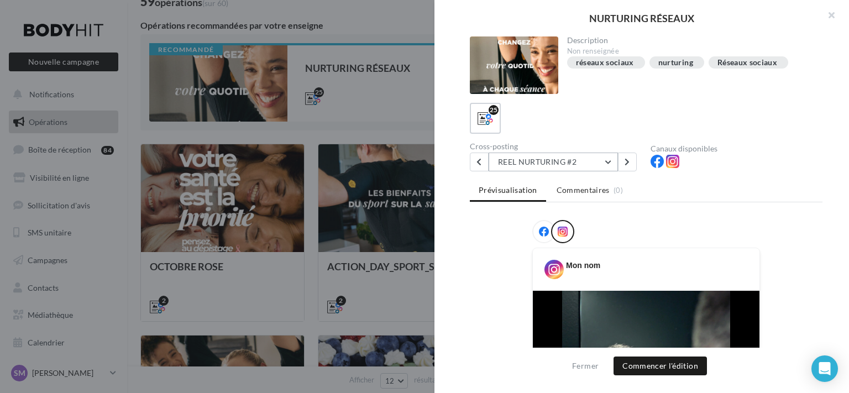
click at [580, 161] on button "REEL NURTURING #2" at bounding box center [553, 162] width 129 height 19
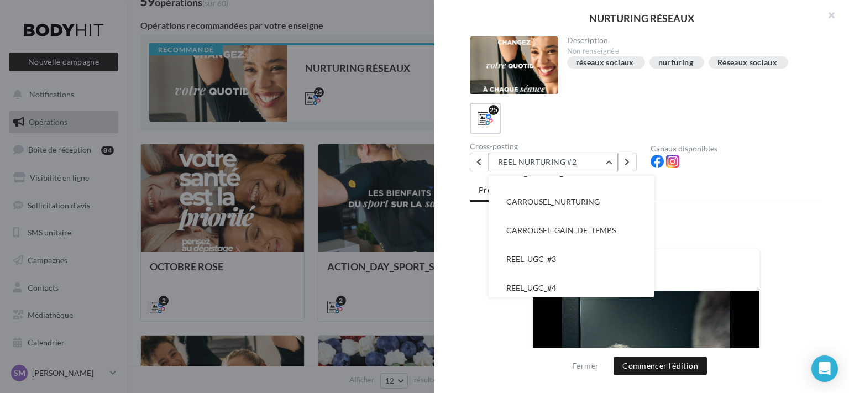
scroll to position [465, 0]
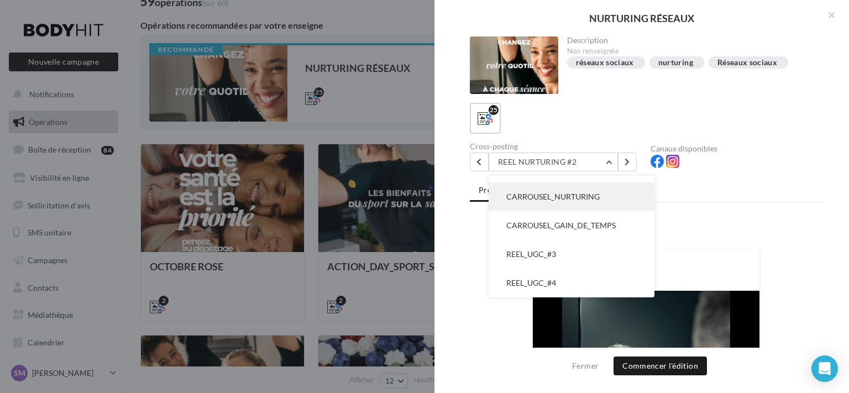
click at [594, 206] on button "CARROUSEL_NURTURING" at bounding box center [572, 197] width 166 height 29
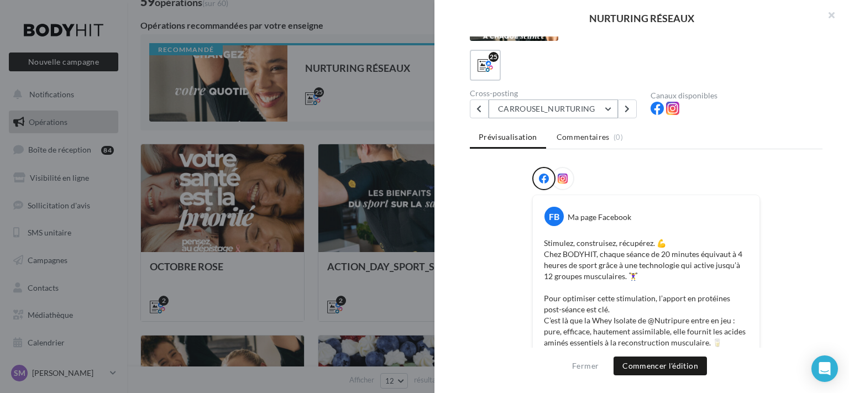
scroll to position [0, 0]
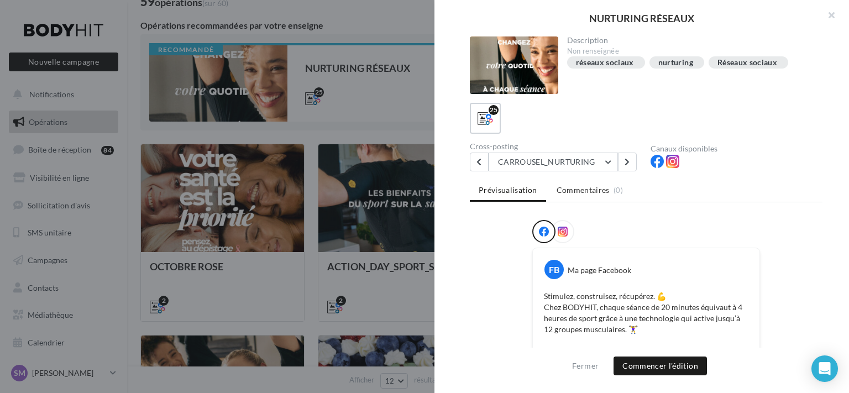
click at [559, 225] on div at bounding box center [562, 231] width 23 height 23
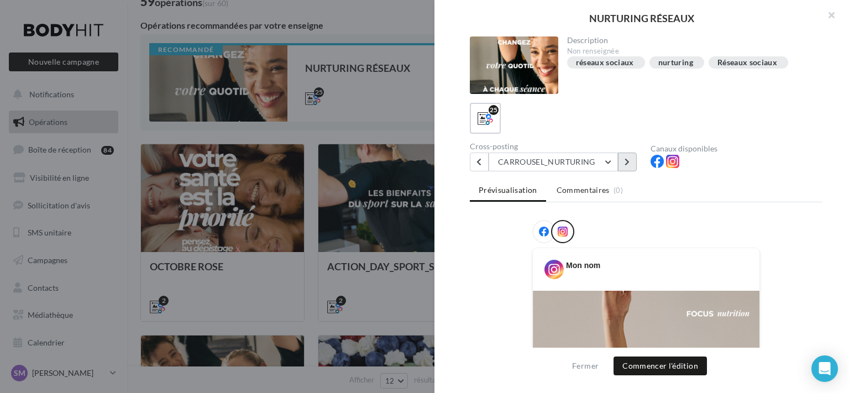
click at [624, 165] on button at bounding box center [627, 162] width 19 height 19
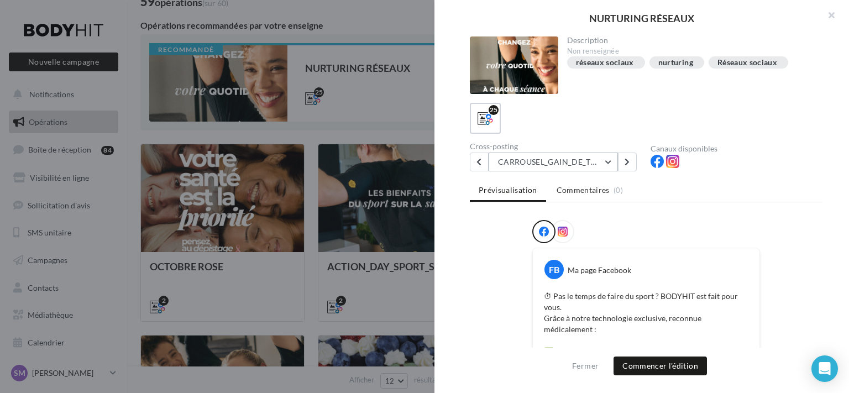
click at [612, 164] on button "CARROUSEL_GAIN_DE_TEMPS" at bounding box center [553, 162] width 129 height 19
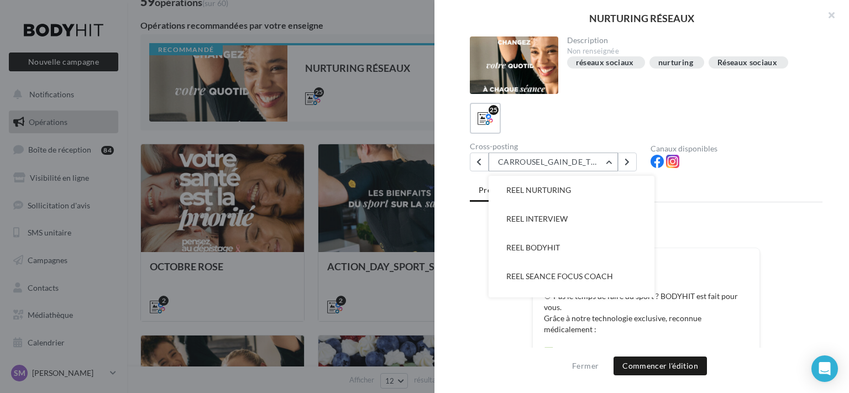
click at [611, 162] on button "CARROUSEL_GAIN_DE_TEMPS" at bounding box center [553, 162] width 129 height 19
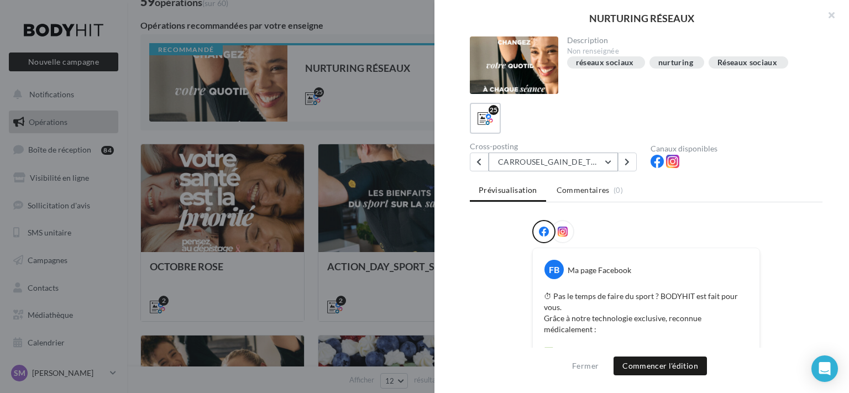
click at [546, 166] on button "CARROUSEL_GAIN_DE_TEMPS" at bounding box center [553, 162] width 129 height 19
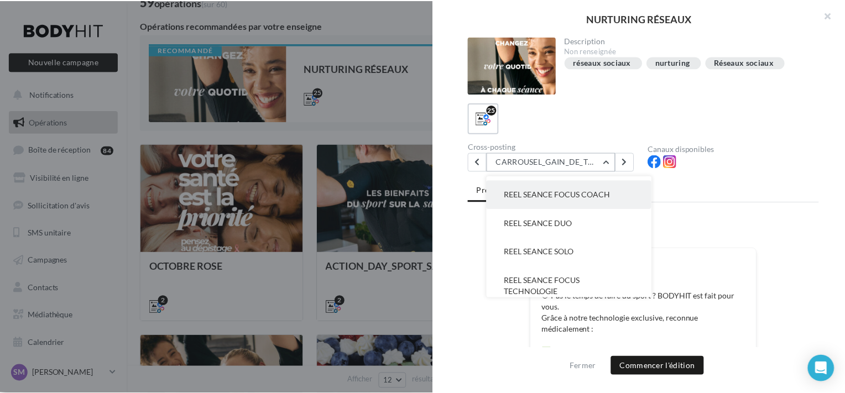
scroll to position [77, 0]
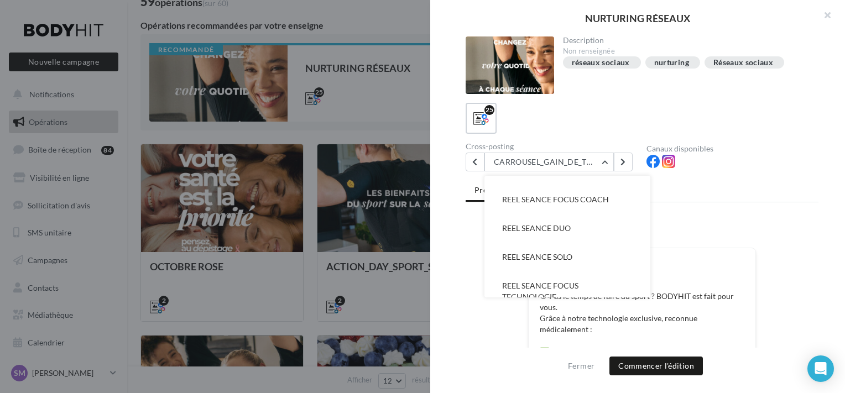
click at [348, 159] on div at bounding box center [422, 196] width 845 height 393
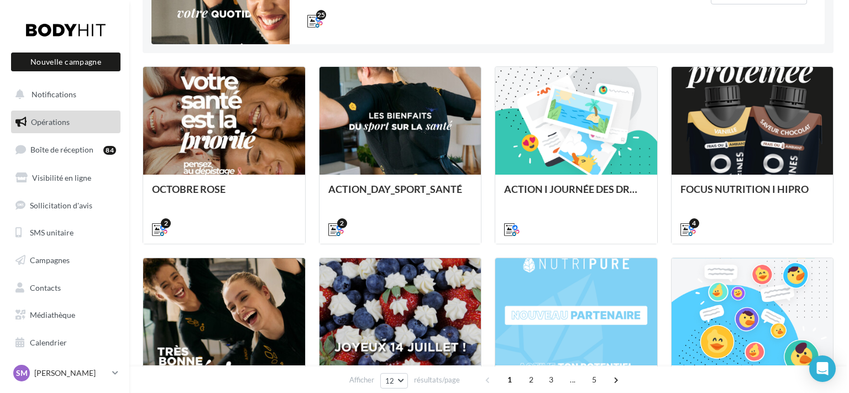
scroll to position [0, 0]
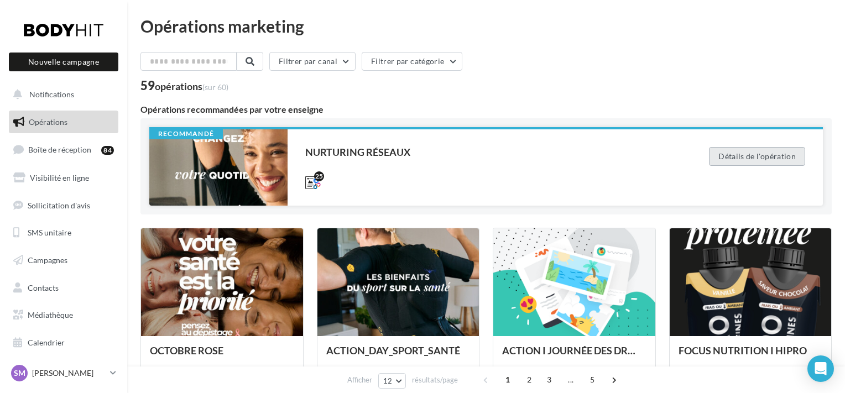
click at [767, 158] on button "Détails de l'opération" at bounding box center [757, 156] width 96 height 19
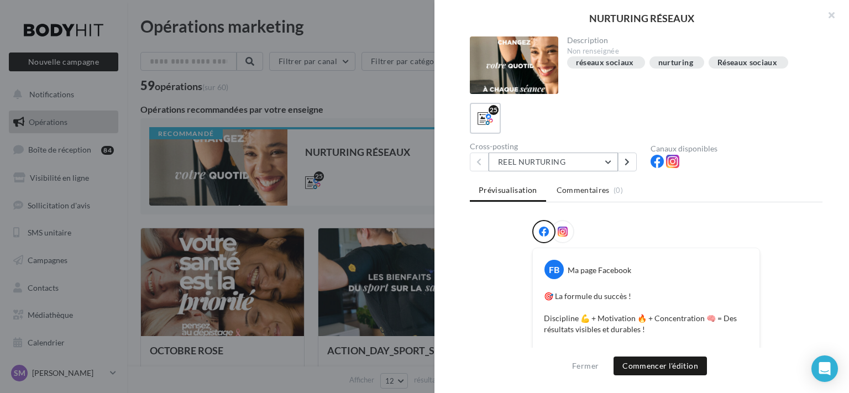
click at [576, 159] on button "REEL NURTURING" at bounding box center [553, 162] width 129 height 19
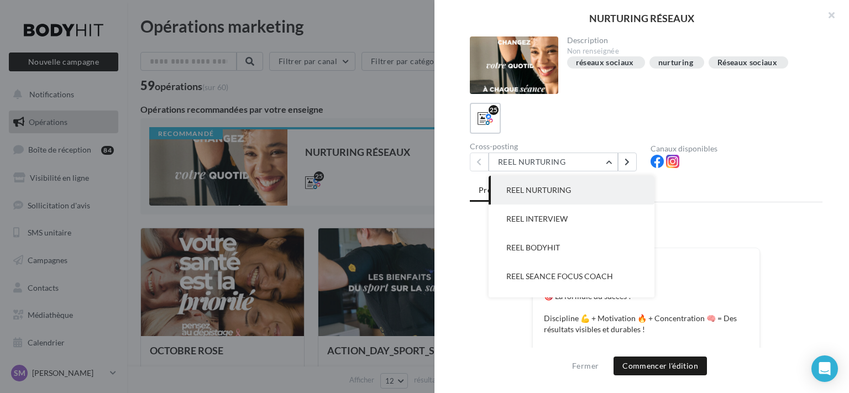
click at [593, 180] on button "REEL NURTURING" at bounding box center [572, 190] width 166 height 29
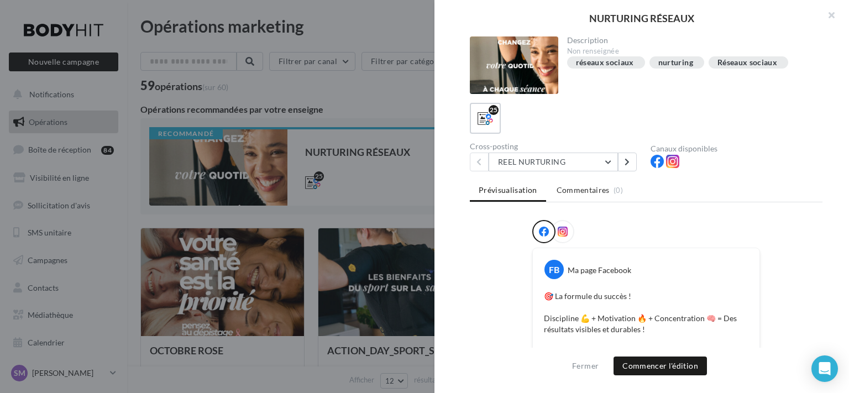
click at [559, 223] on div at bounding box center [562, 231] width 23 height 23
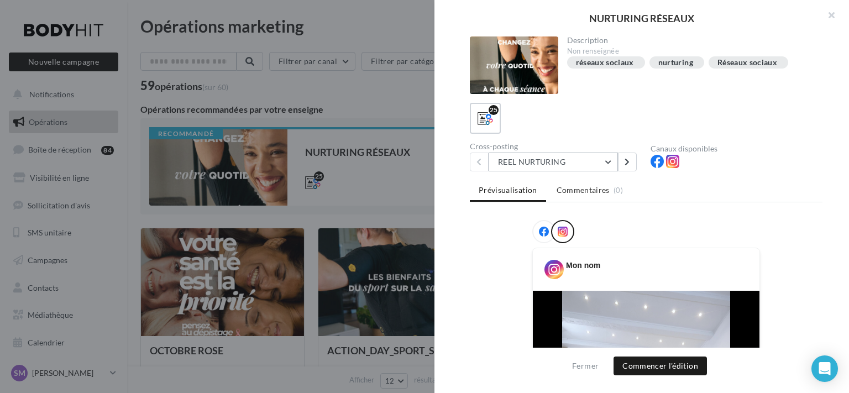
click at [569, 158] on button "REEL NURTURING" at bounding box center [553, 162] width 129 height 19
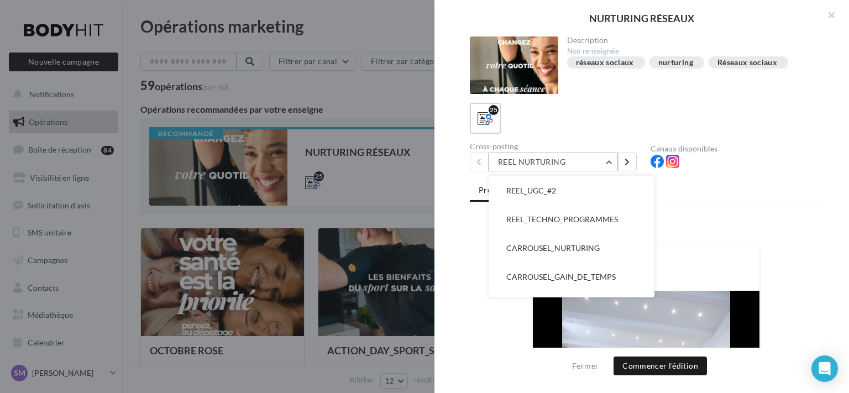
scroll to position [416, 0]
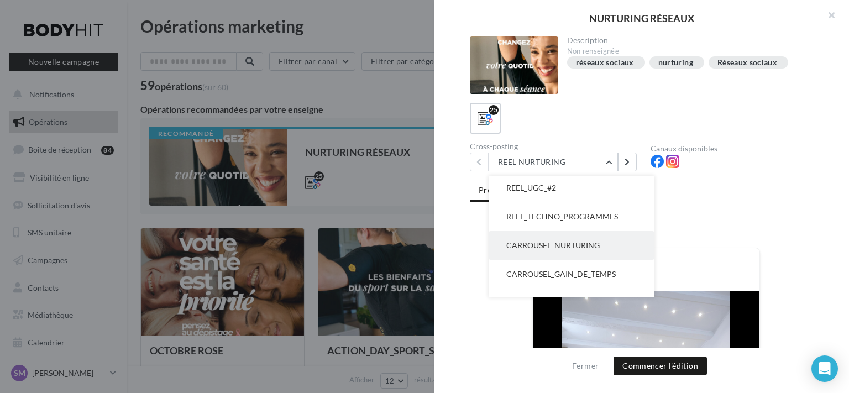
click at [592, 241] on span "CARROUSEL_NURTURING" at bounding box center [553, 245] width 93 height 9
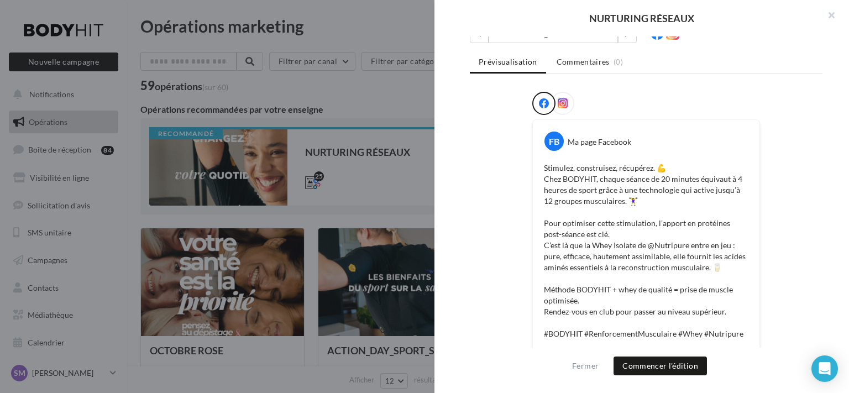
scroll to position [0, 0]
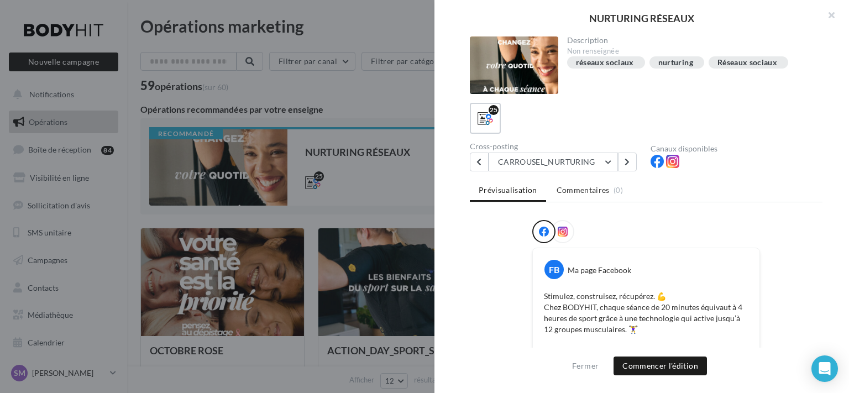
click at [565, 228] on icon at bounding box center [563, 232] width 10 height 10
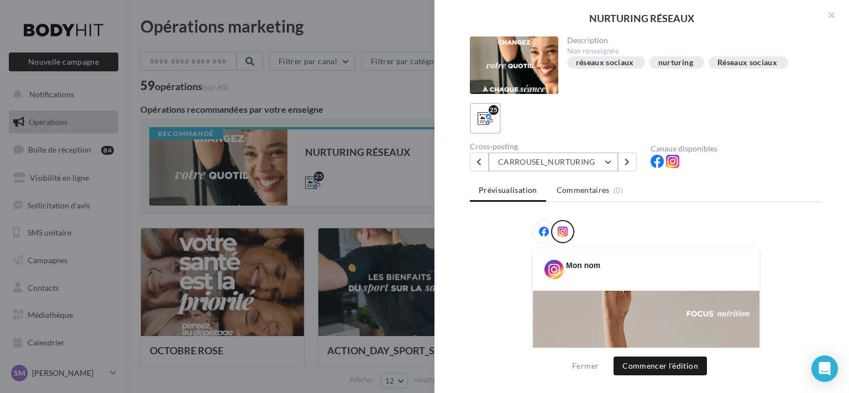
click at [605, 167] on button "CARROUSEL_NURTURING" at bounding box center [553, 162] width 129 height 19
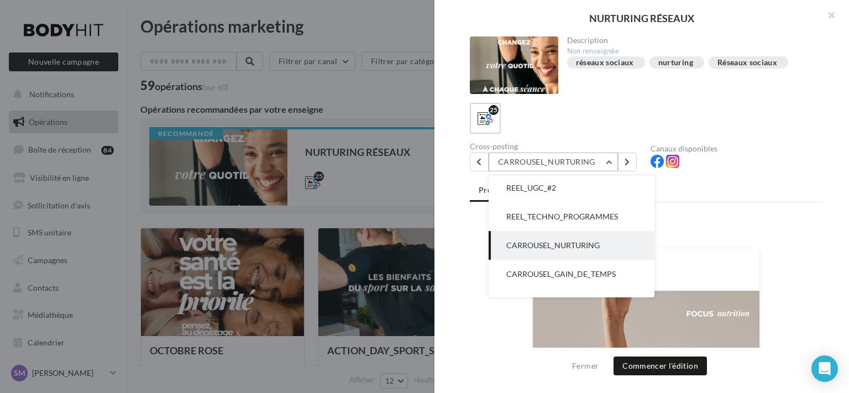
scroll to position [431, 0]
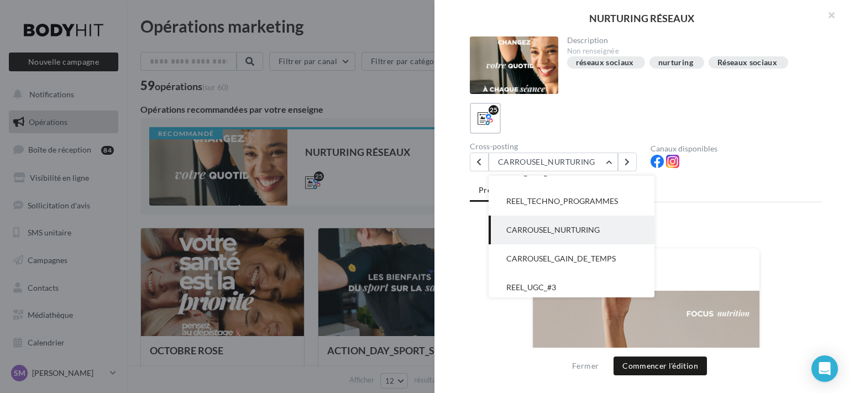
click at [784, 157] on div at bounding box center [737, 163] width 172 height 17
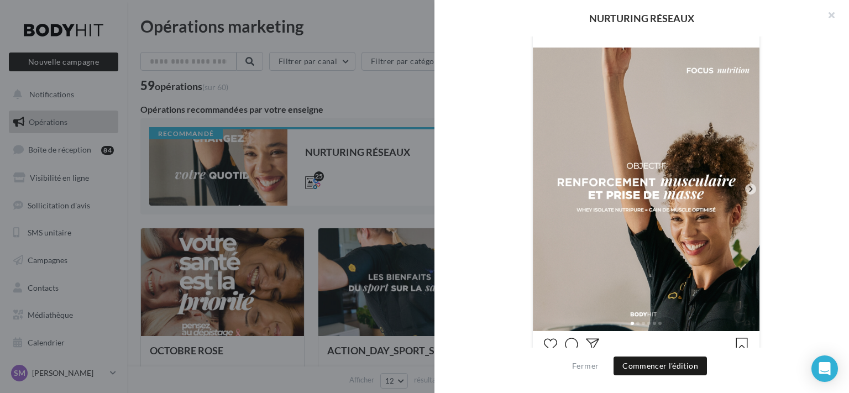
scroll to position [502, 0]
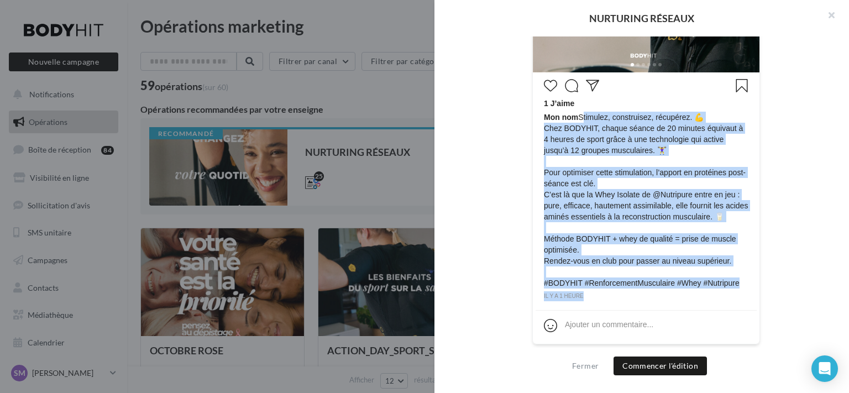
drag, startPoint x: 578, startPoint y: 114, endPoint x: 734, endPoint y: 293, distance: 237.5
click at [734, 293] on div "1 J’aime Mon nom [PERSON_NAME], construisez, récupérez. 💪  Chez BODYHIT, chaque…" at bounding box center [646, 188] width 221 height 226
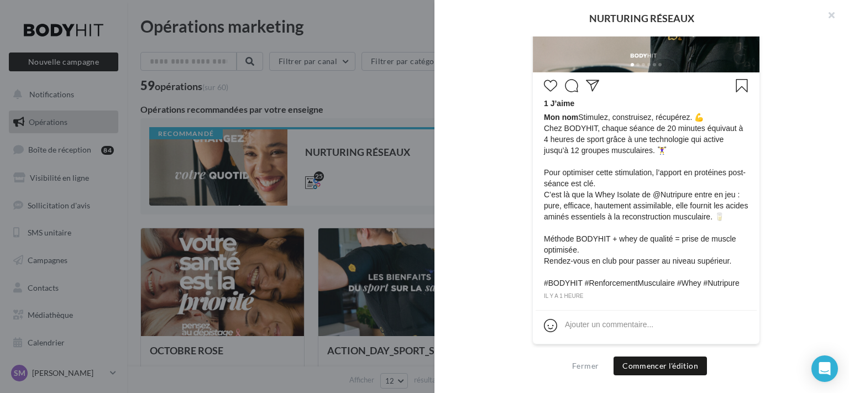
click at [606, 100] on div "1 J’aime" at bounding box center [646, 105] width 205 height 14
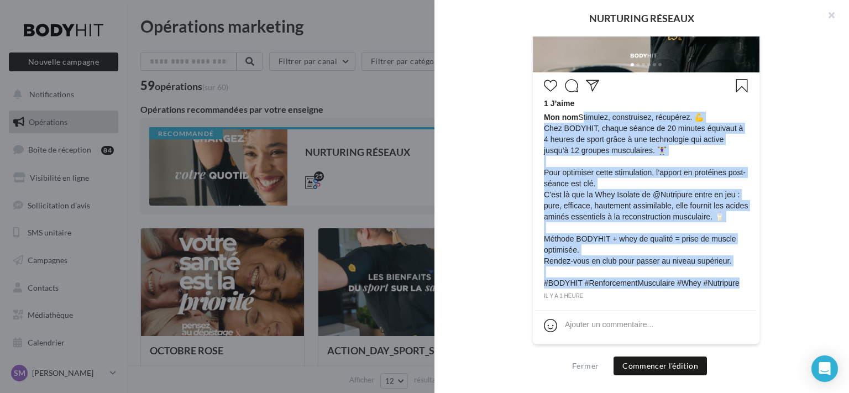
drag, startPoint x: 577, startPoint y: 114, endPoint x: 741, endPoint y: 286, distance: 237.1
click at [741, 286] on span "Mon nom [PERSON_NAME], construisez, récupérez. 💪  Chez BODYHIT, chaque séance d…" at bounding box center [646, 200] width 205 height 177
copy span "Stimulez, construisez, récupérez. 💪  Chez BODYHIT, chaque séance de 20 minutes …"
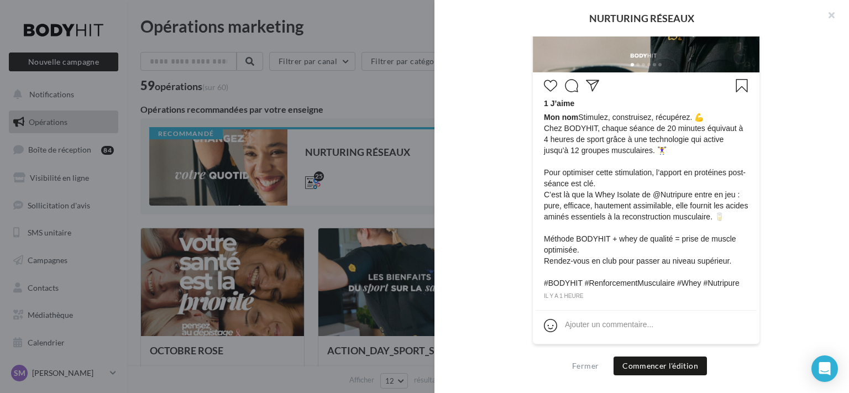
click at [792, 118] on div "Mon nom" at bounding box center [646, 38] width 353 height 640
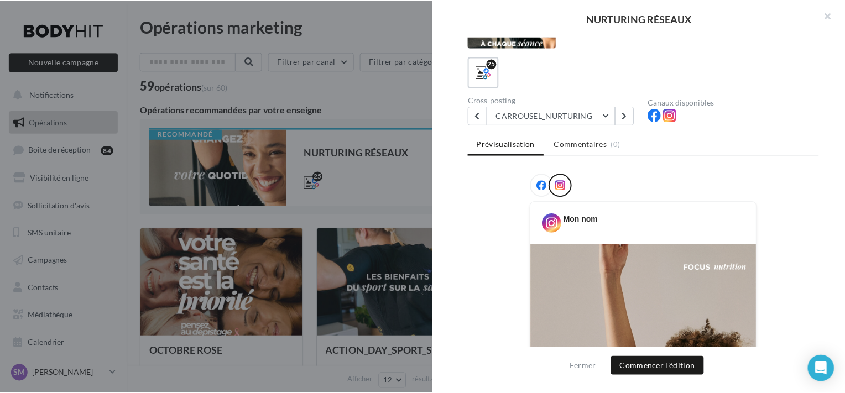
scroll to position [0, 0]
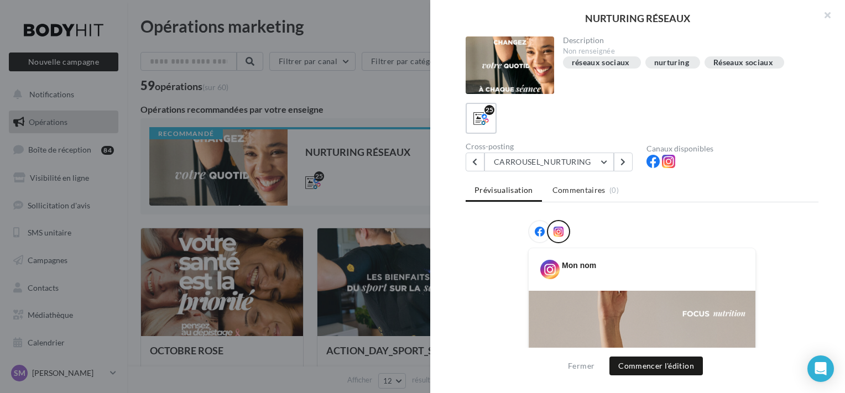
click at [364, 82] on div at bounding box center [422, 196] width 845 height 393
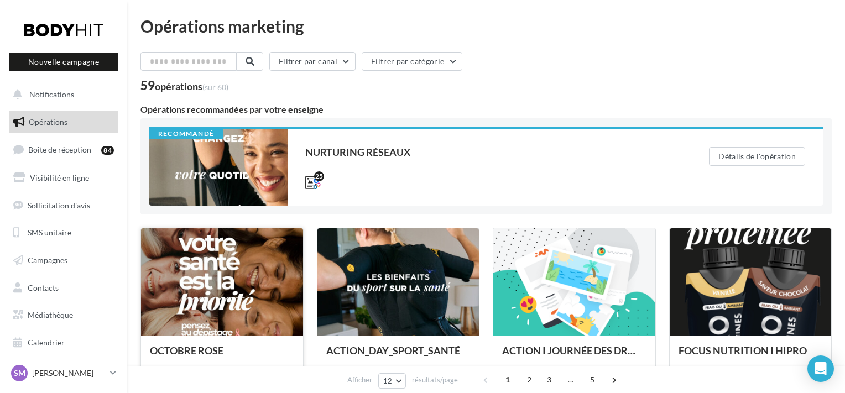
click at [225, 247] on div at bounding box center [222, 282] width 162 height 109
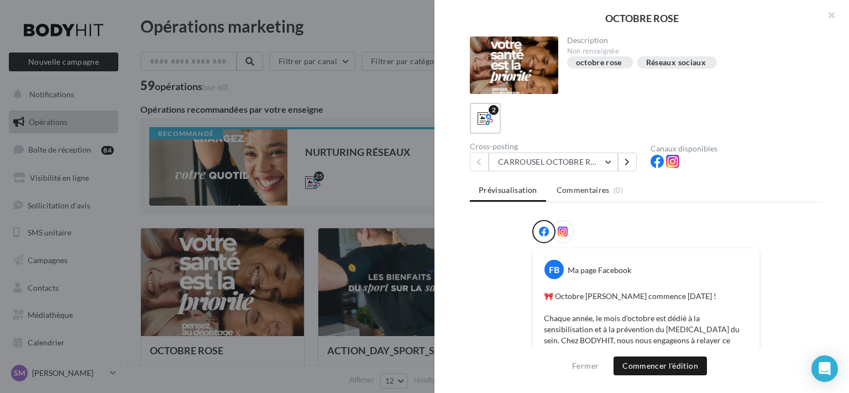
click at [556, 223] on div at bounding box center [562, 231] width 23 height 23
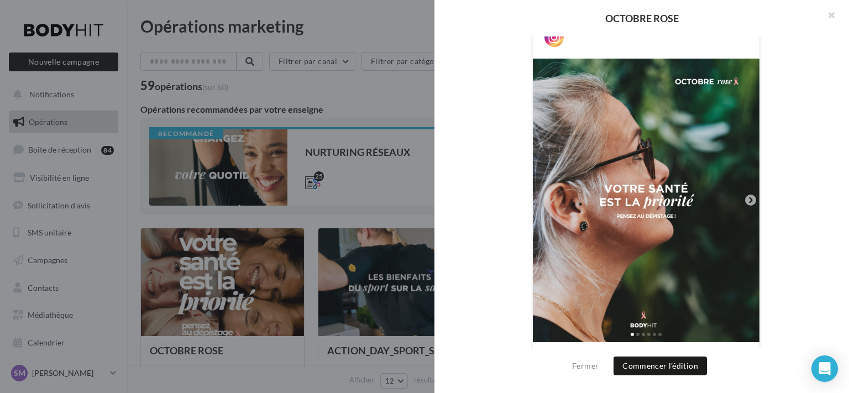
scroll to position [303, 0]
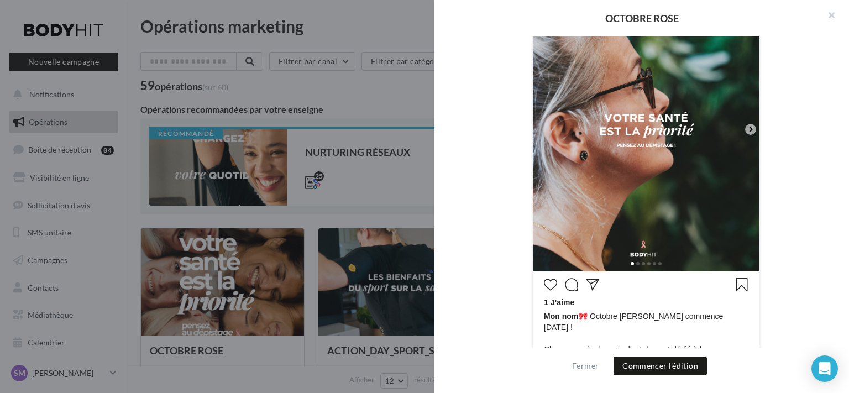
click at [747, 128] on icon at bounding box center [751, 129] width 10 height 10
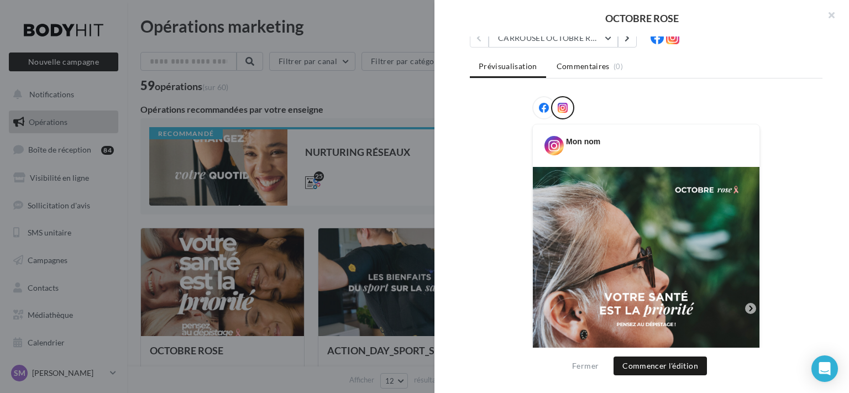
scroll to position [0, 0]
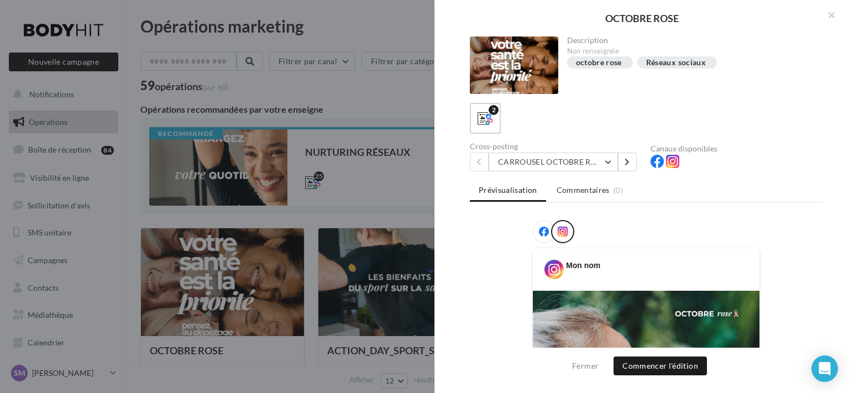
click at [542, 231] on icon at bounding box center [544, 232] width 10 height 10
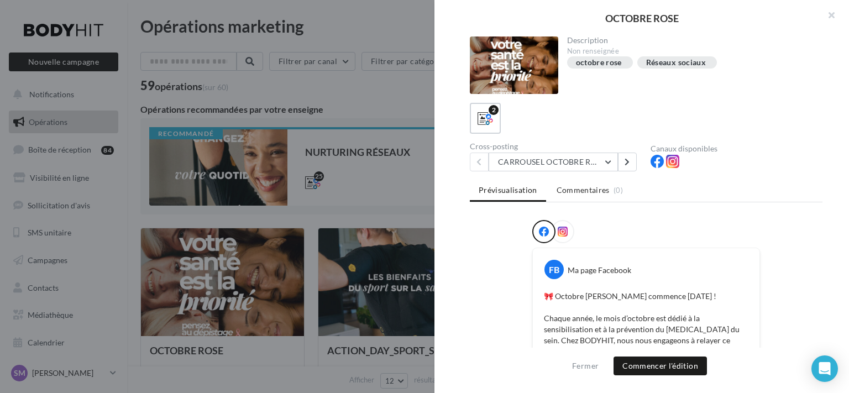
click at [569, 226] on div at bounding box center [562, 231] width 23 height 23
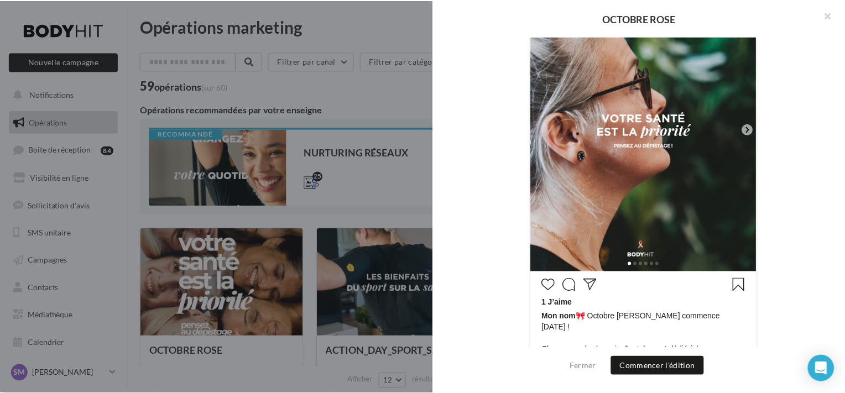
scroll to position [606, 0]
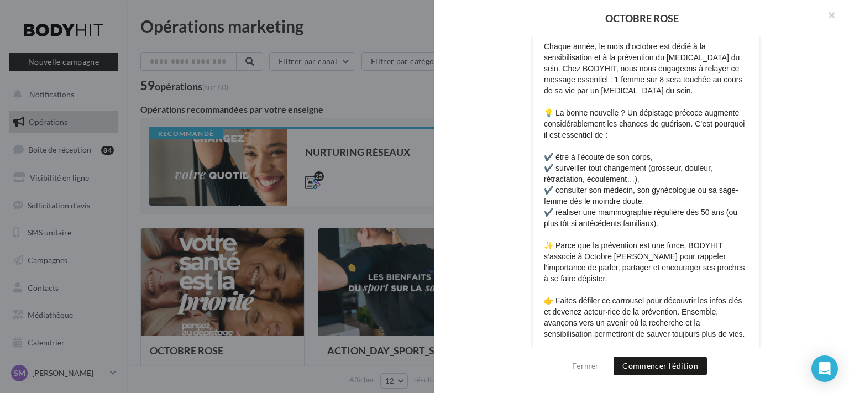
click at [380, 54] on div at bounding box center [424, 196] width 849 height 393
